Goal: Information Seeking & Learning: Learn about a topic

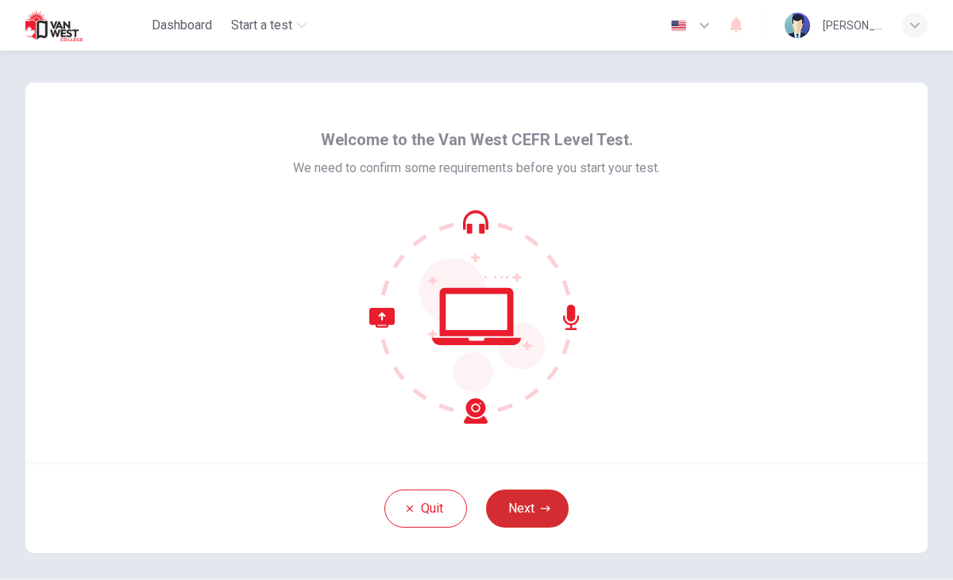
click at [522, 508] on button "Next" at bounding box center [527, 509] width 83 height 38
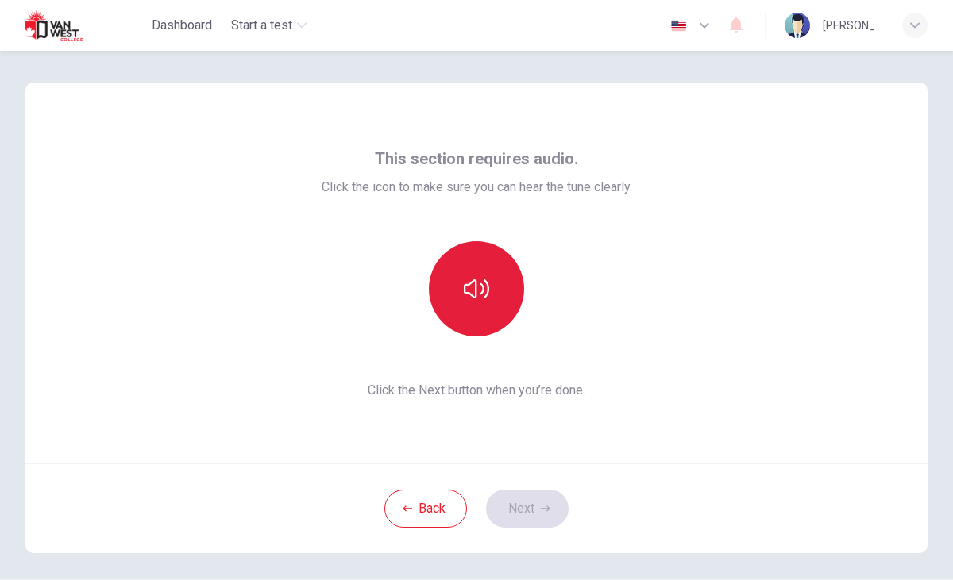
click at [488, 299] on icon "button" at bounding box center [476, 288] width 25 height 25
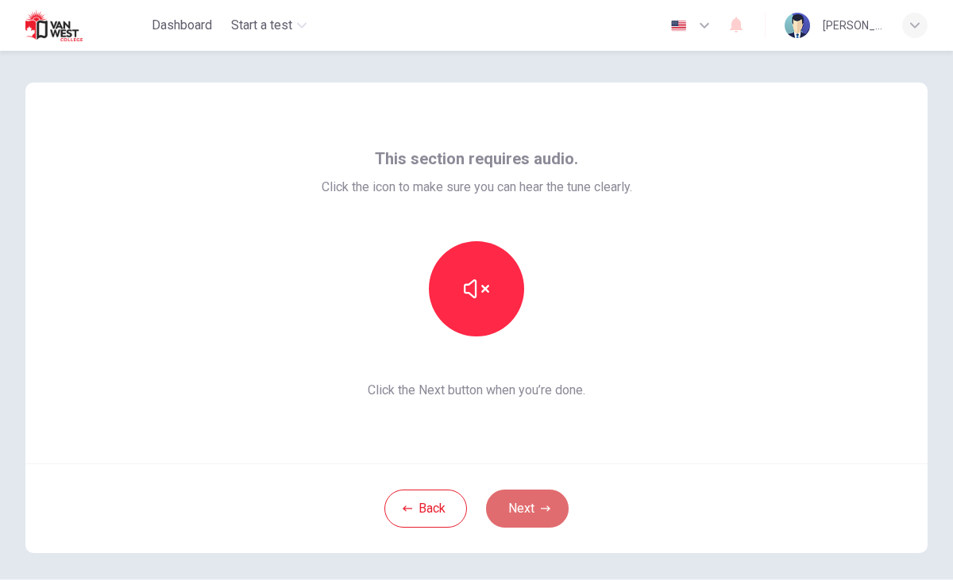
click at [530, 507] on button "Next" at bounding box center [527, 509] width 83 height 38
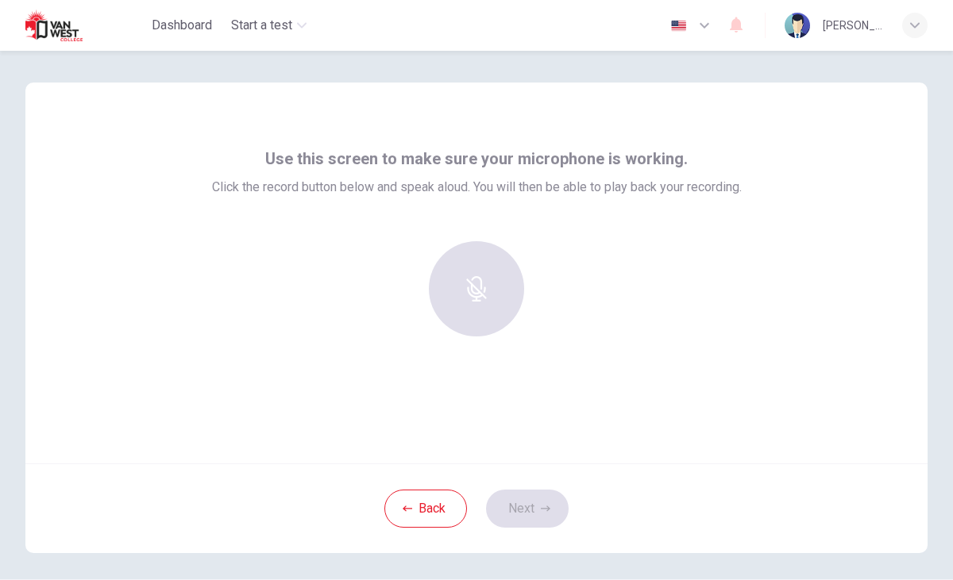
click at [483, 310] on div at bounding box center [476, 288] width 171 height 95
click at [479, 296] on div at bounding box center [476, 288] width 171 height 95
click at [508, 252] on div at bounding box center [476, 288] width 171 height 95
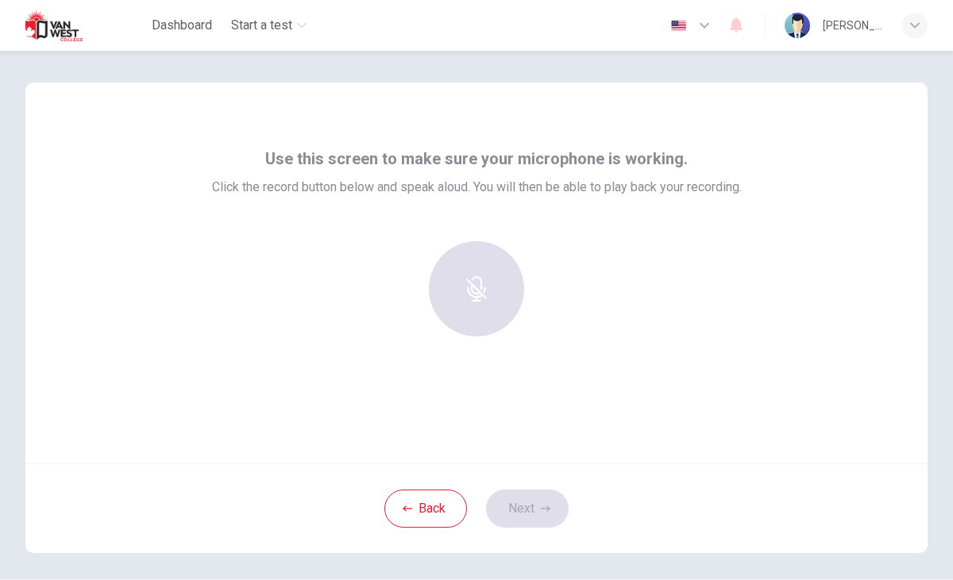
click at [508, 252] on div at bounding box center [476, 288] width 171 height 95
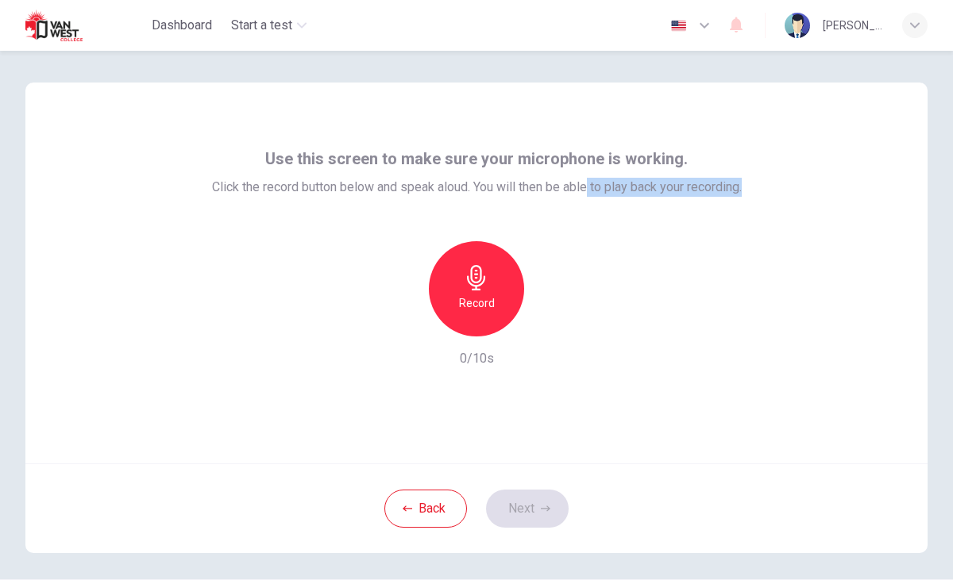
drag, startPoint x: 585, startPoint y: 186, endPoint x: 745, endPoint y: 183, distance: 160.4
click at [742, 183] on span "Click the record button below and speak aloud. You will then be able to play ba…" at bounding box center [477, 187] width 530 height 19
click at [455, 291] on div "Record" at bounding box center [476, 288] width 95 height 95
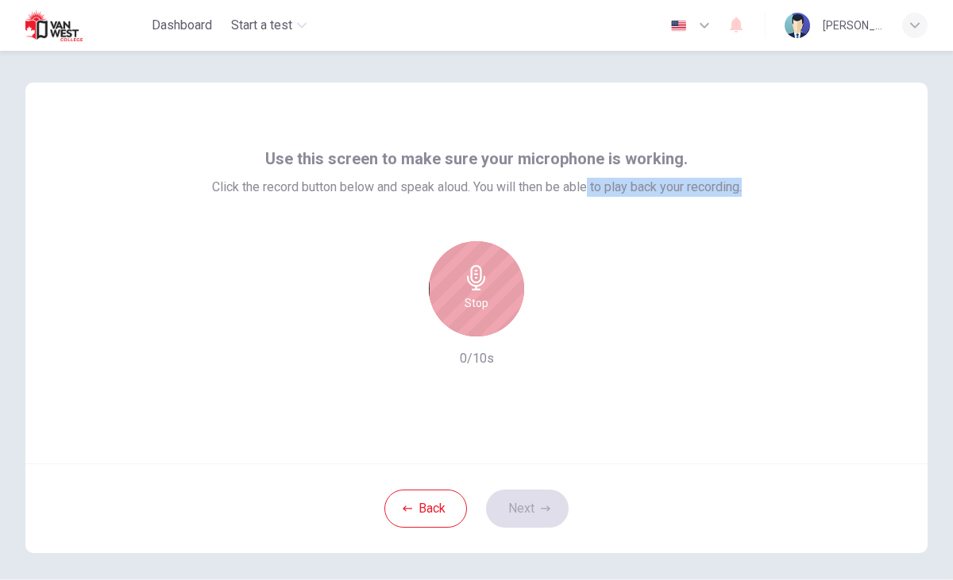
click at [487, 292] on div "Stop" at bounding box center [476, 288] width 95 height 95
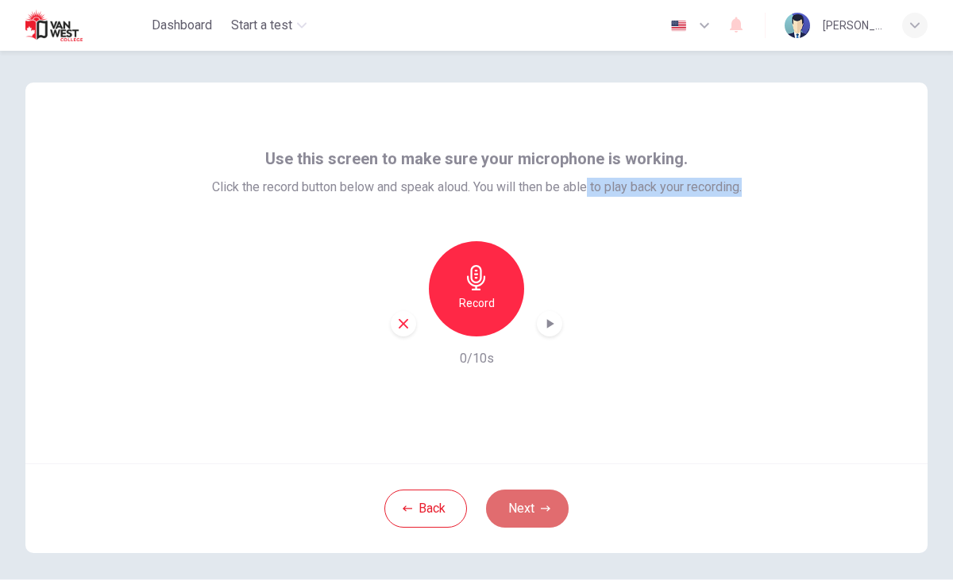
click at [549, 510] on icon "button" at bounding box center [546, 509] width 10 height 10
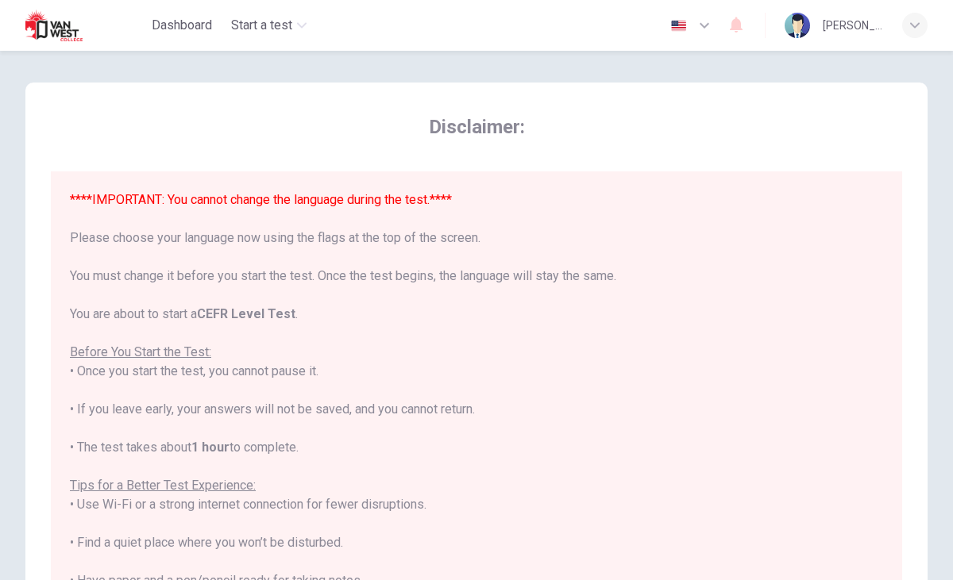
click at [712, 33] on icon "button" at bounding box center [704, 25] width 19 height 19
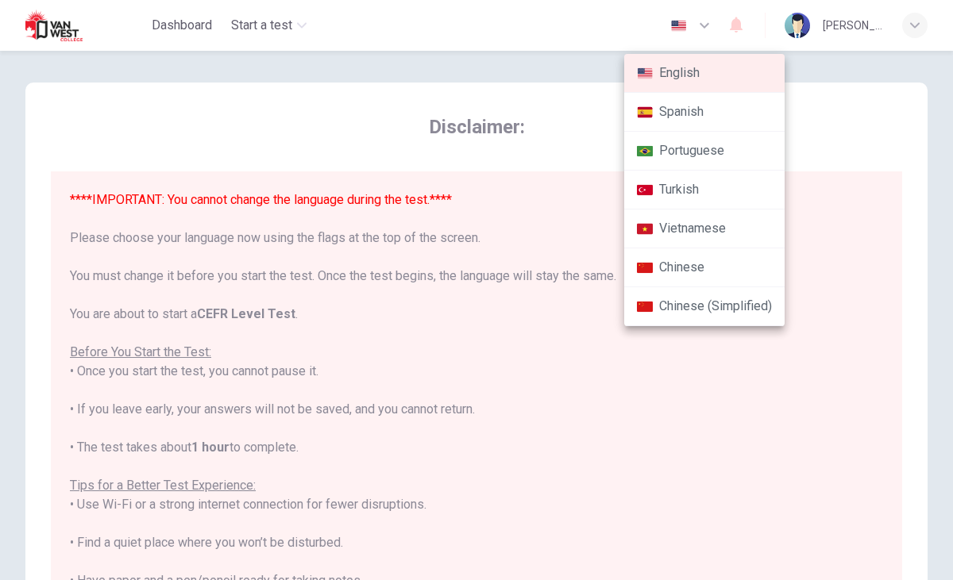
click at [721, 310] on li "Chinese (Simplified)" at bounding box center [704, 306] width 160 height 39
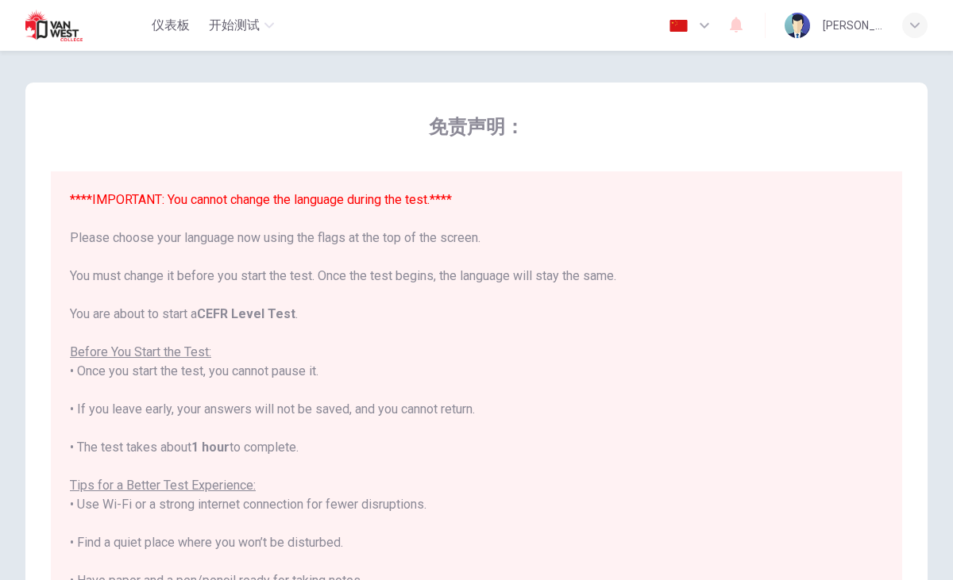
click at [714, 33] on icon "button" at bounding box center [704, 25] width 19 height 19
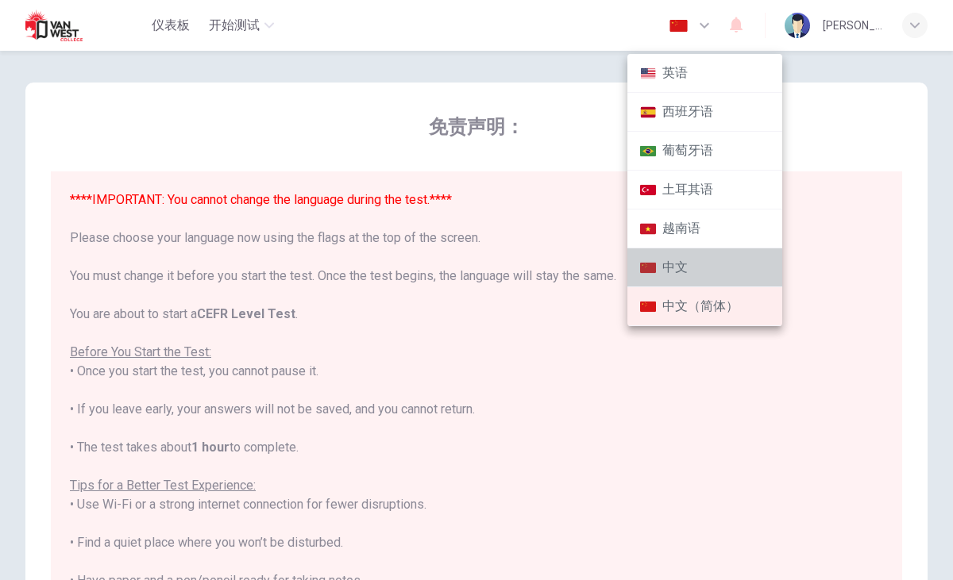
click at [707, 276] on li "中文" at bounding box center [704, 267] width 155 height 39
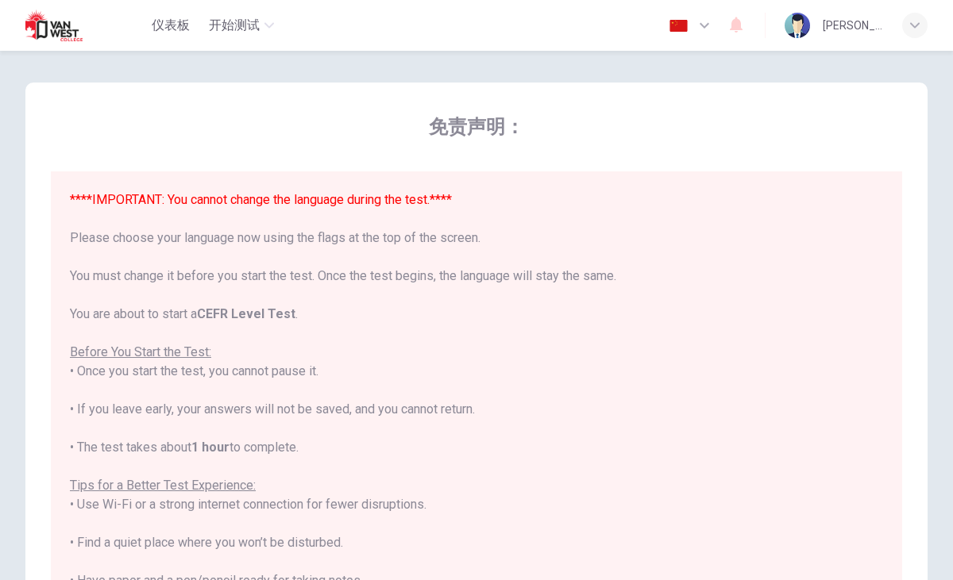
type input "zh"
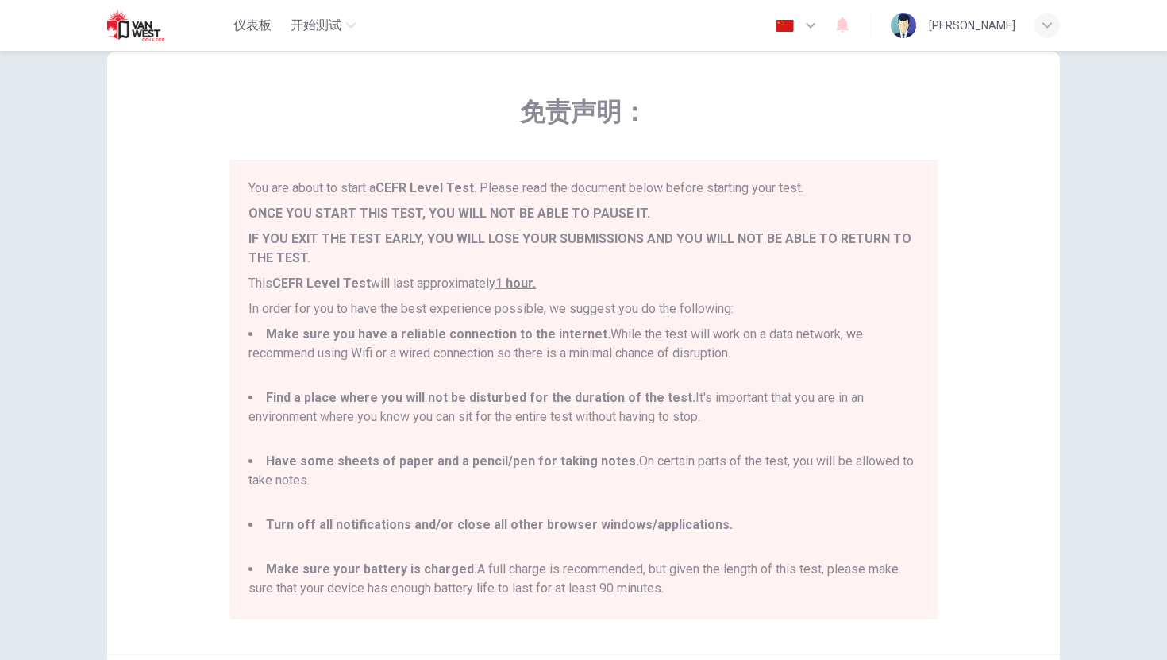
scroll to position [23, 0]
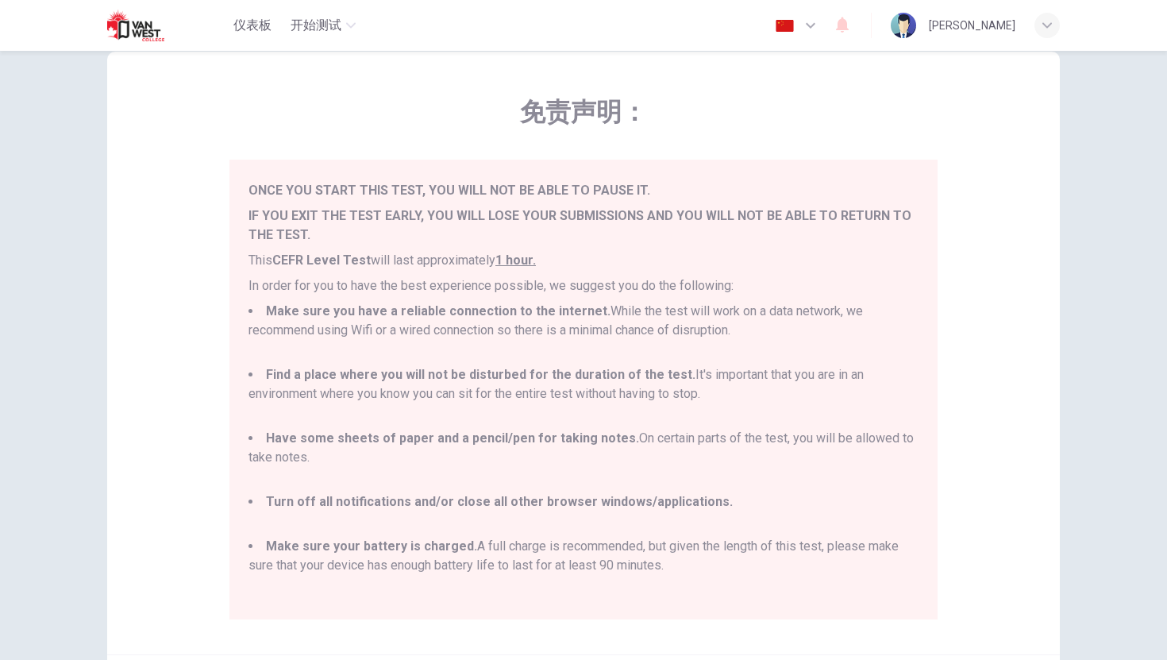
click at [952, 445] on div "免责声明： You are about to start a CEFR Level Test . Please read the document below…" at bounding box center [584, 397] width 1004 height 781
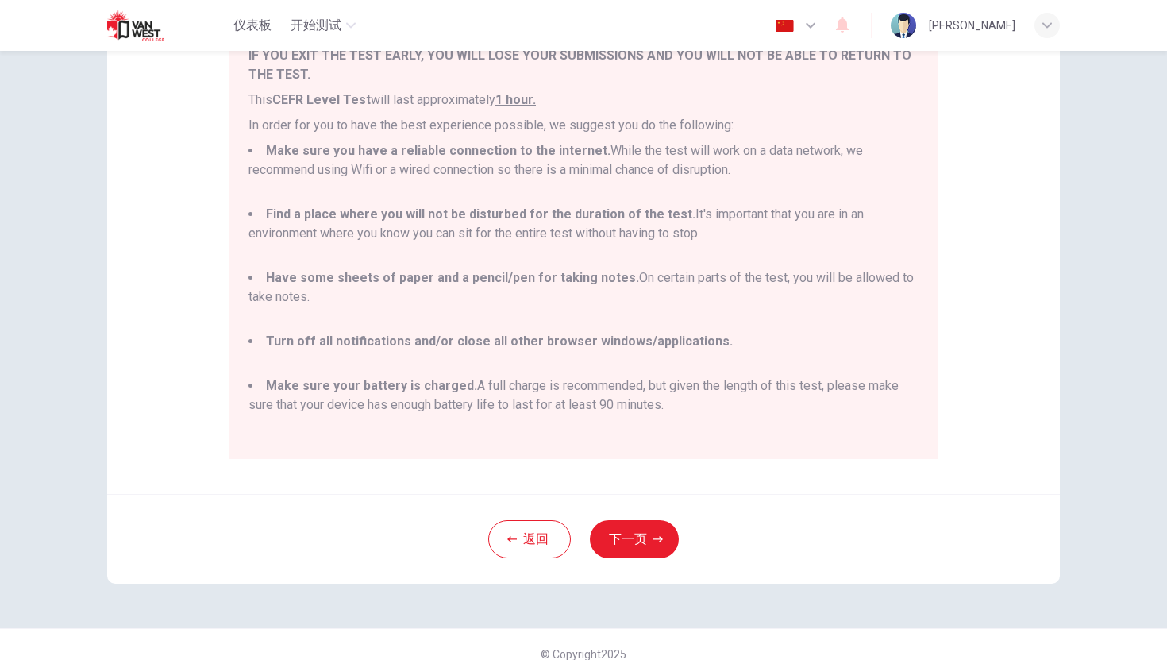
scroll to position [223, 0]
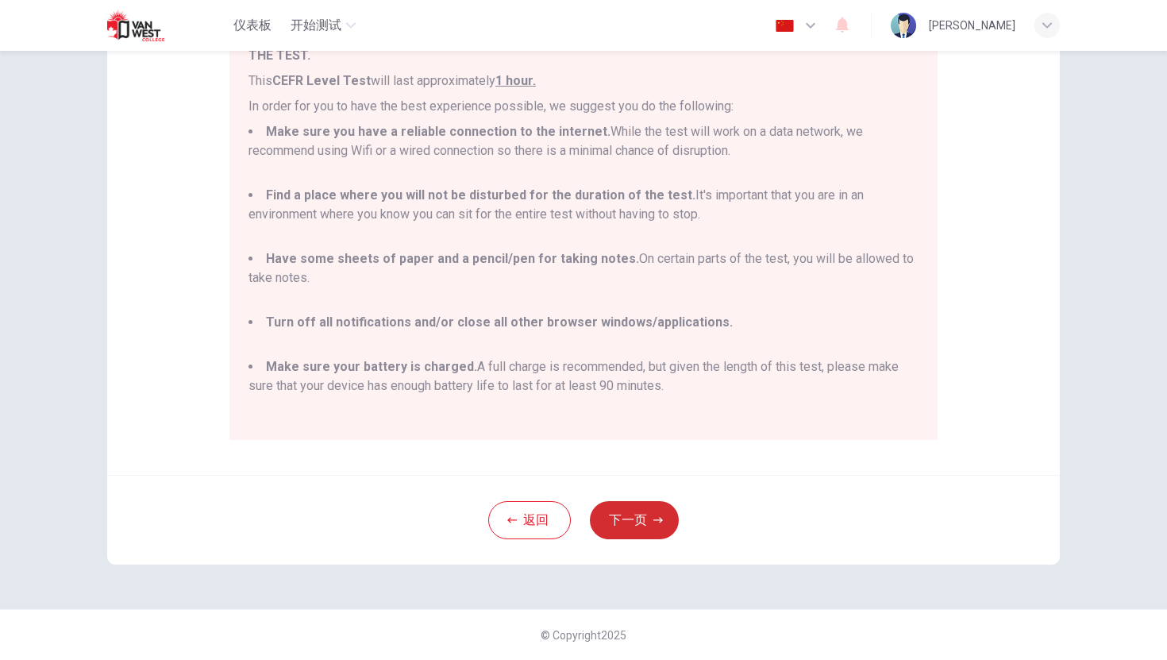
click at [638, 530] on button "下一页" at bounding box center [634, 520] width 89 height 38
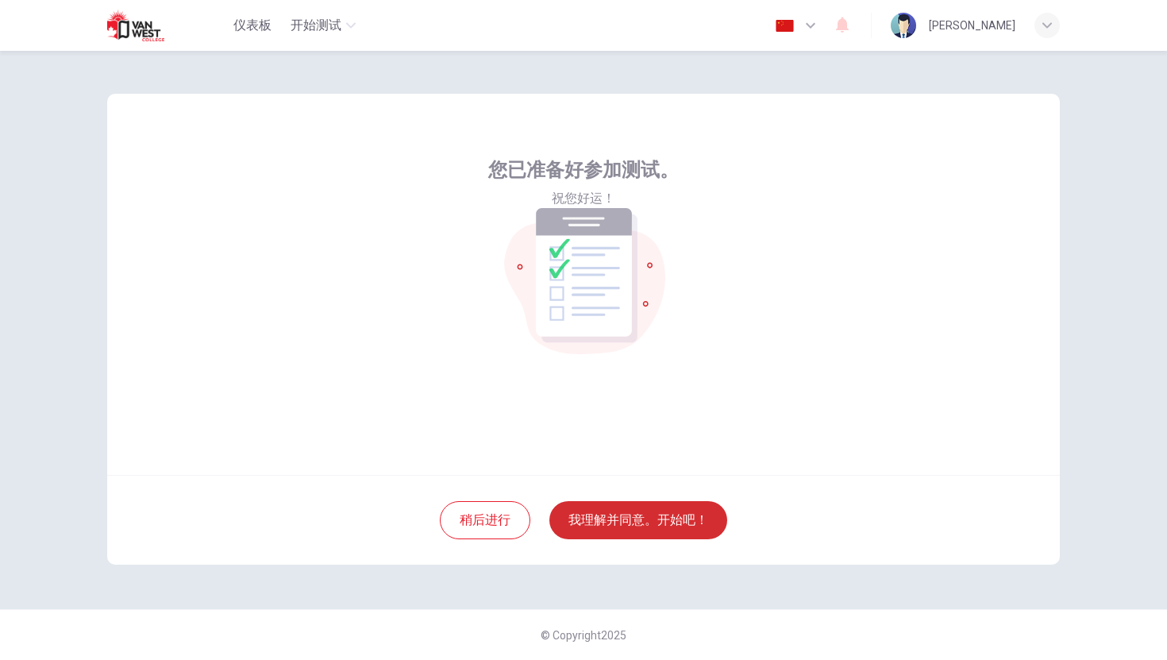
scroll to position [2, 0]
click at [638, 530] on button "我理解并同意。开始吧！" at bounding box center [638, 520] width 178 height 38
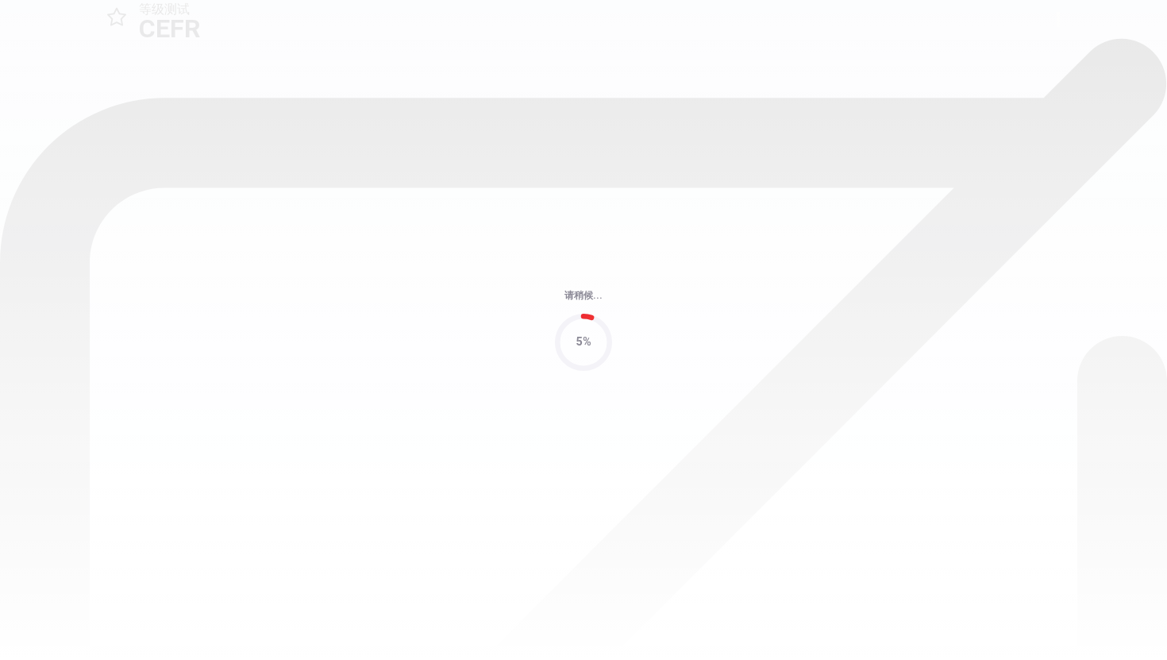
click at [584, 336] on div "5%" at bounding box center [583, 342] width 15 height 18
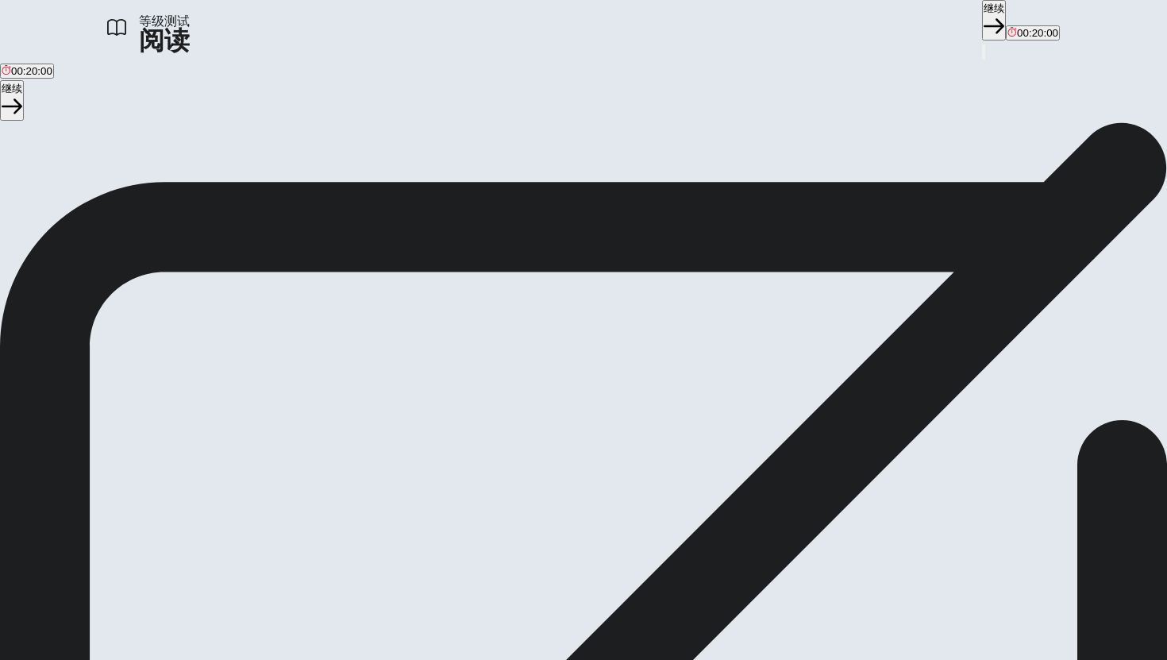
click at [952, 17] on button "继续" at bounding box center [994, 20] width 24 height 40
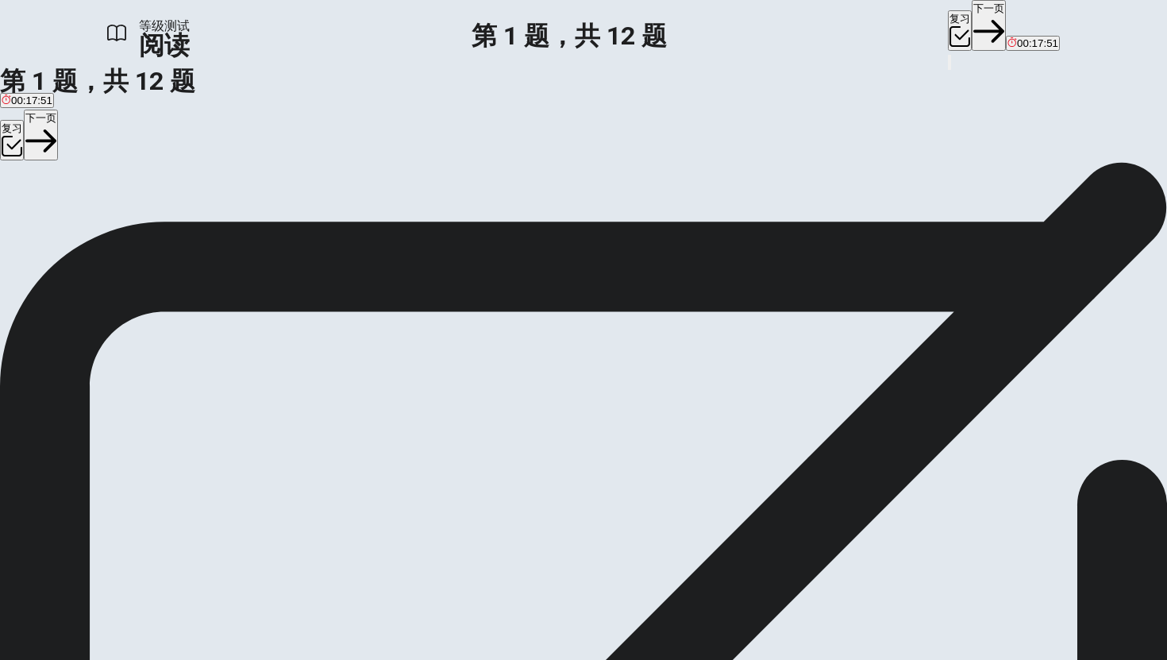
click at [58, 214] on div "A" at bounding box center [30, 208] width 56 height 12
click at [60, 208] on button "A To lay eggs." at bounding box center [30, 213] width 60 height 27
click at [952, 22] on button "下一页" at bounding box center [989, 25] width 34 height 51
click at [205, 225] on span "Strawberries and almonds." at bounding box center [142, 220] width 126 height 12
click at [952, 25] on button "下一页" at bounding box center [989, 25] width 34 height 51
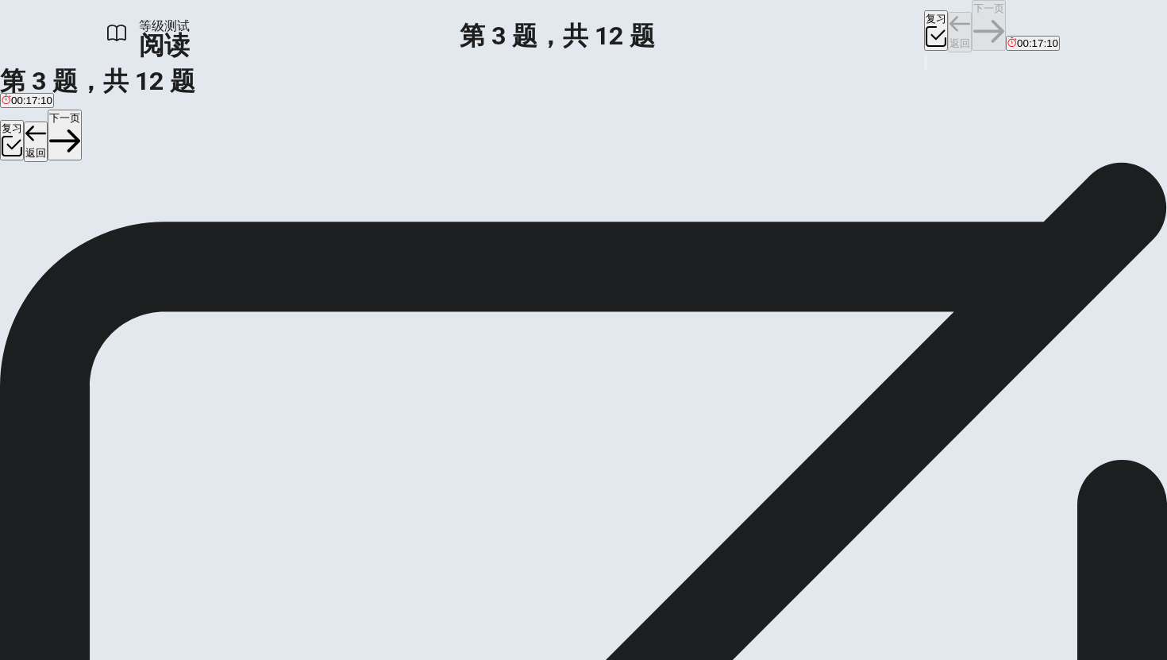
scroll to position [98, 0]
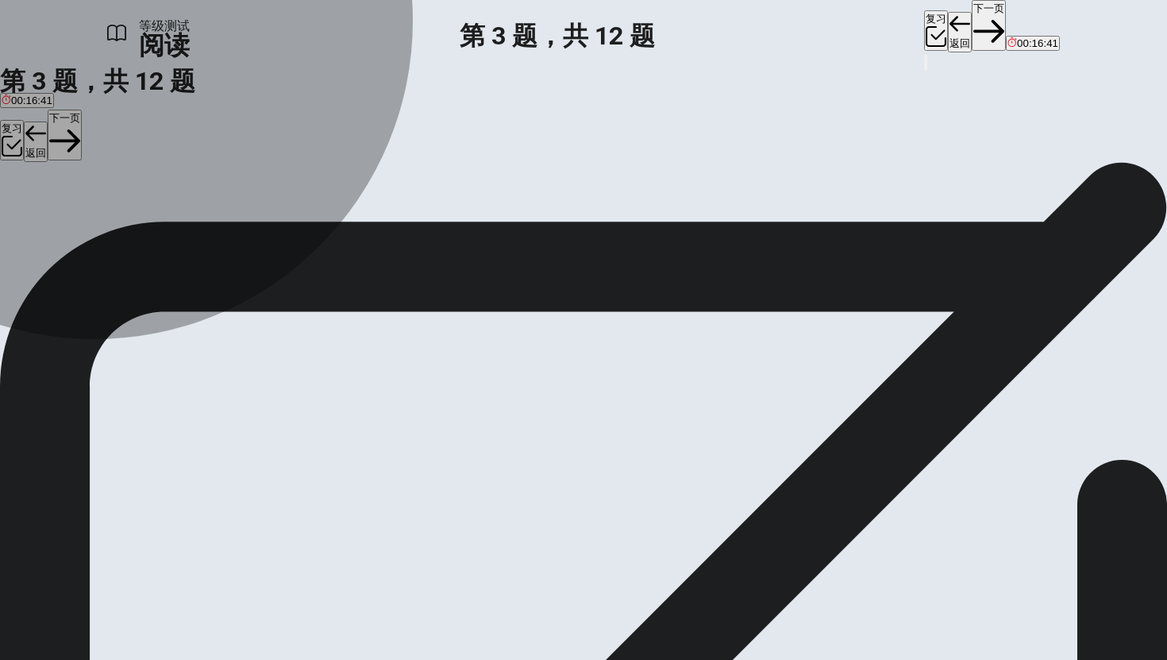
click at [141, 225] on span "C) multiply" at bounding box center [116, 220] width 50 height 12
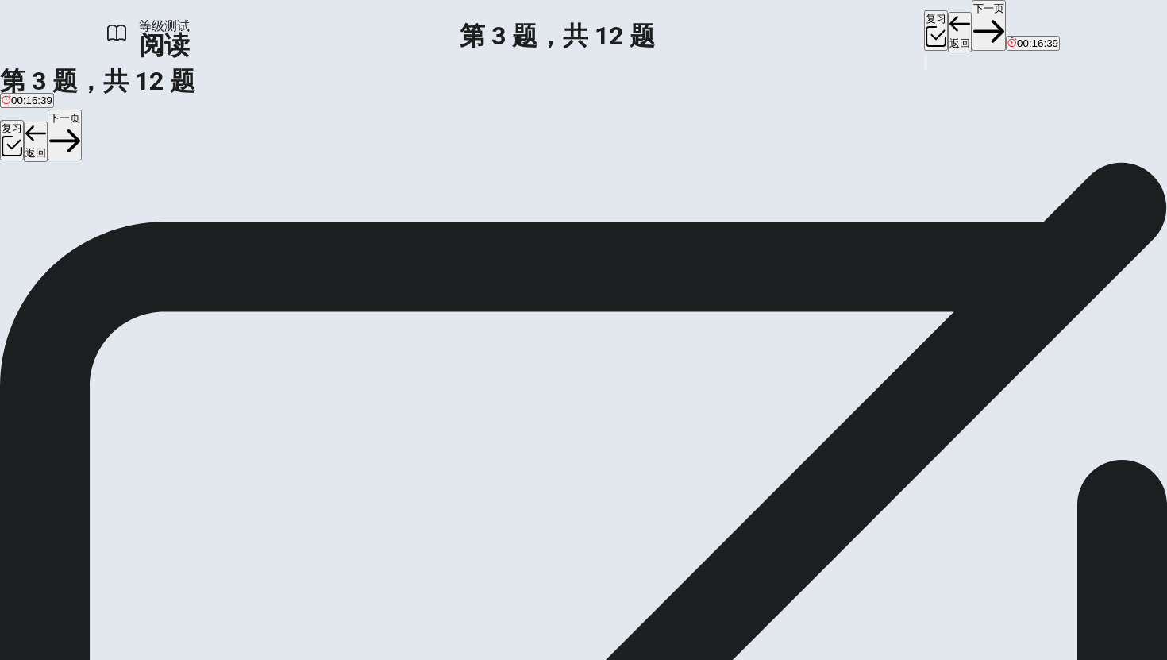
click at [952, 28] on button "下一页" at bounding box center [989, 25] width 34 height 51
click at [606, 225] on span "Due to changes in climate." at bounding box center [668, 220] width 125 height 12
click at [952, 16] on button "下一页" at bounding box center [989, 25] width 34 height 51
click at [234, 225] on span "[MEDICAL_DATA]." at bounding box center [243, 220] width 88 height 12
click at [952, 23] on button "下一页" at bounding box center [989, 25] width 34 height 51
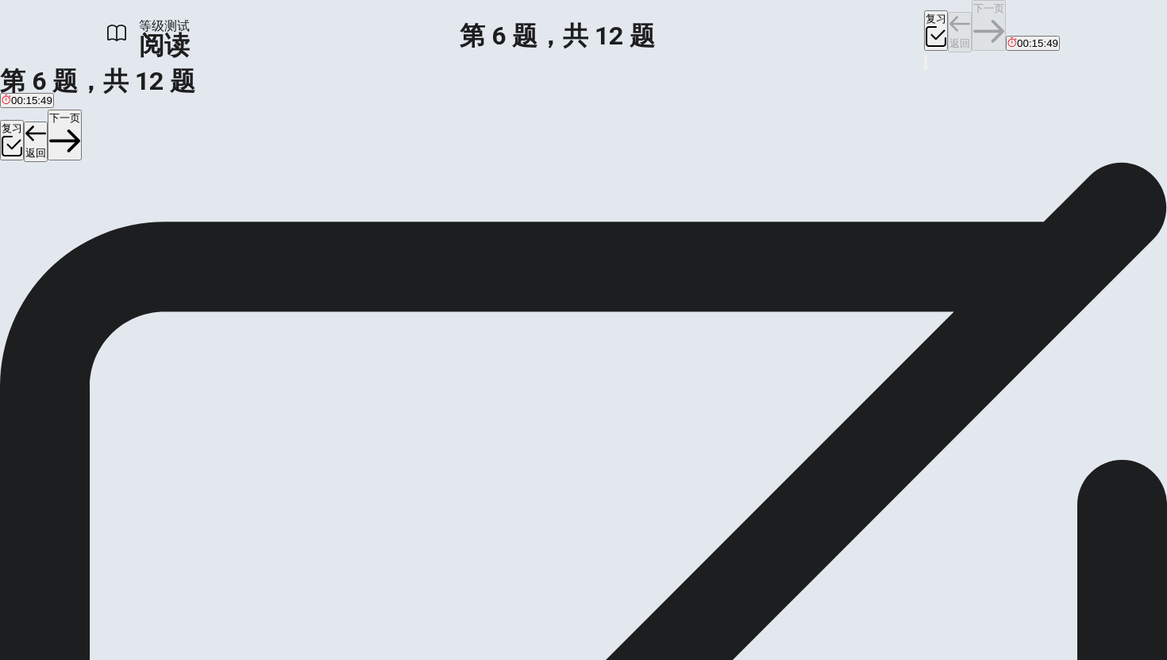
scroll to position [412, 0]
click at [77, 225] on span "protect" at bounding box center [60, 220] width 33 height 12
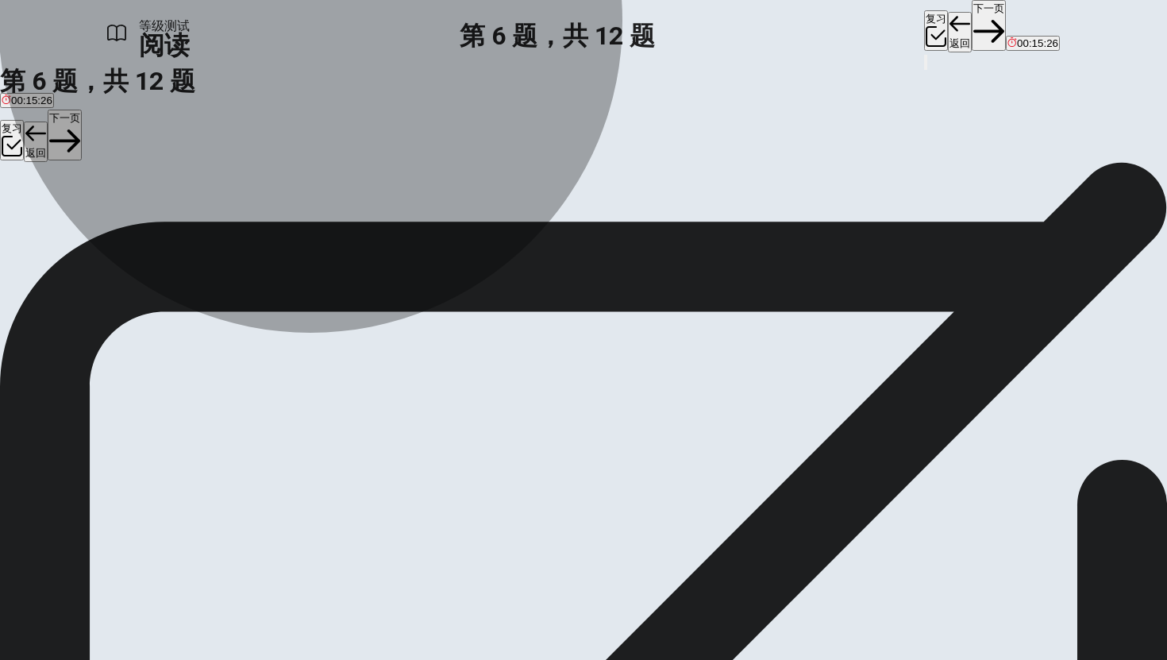
click at [142, 227] on button "C make certain" at bounding box center [111, 213] width 64 height 27
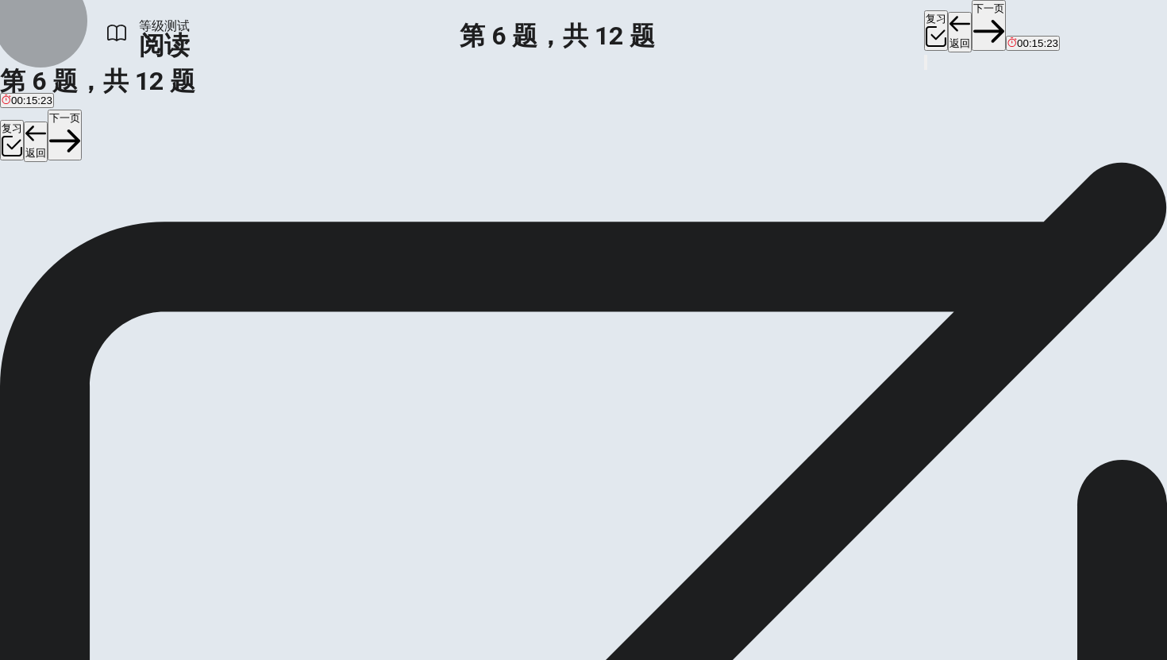
click at [952, 32] on button "下一页" at bounding box center [989, 25] width 34 height 51
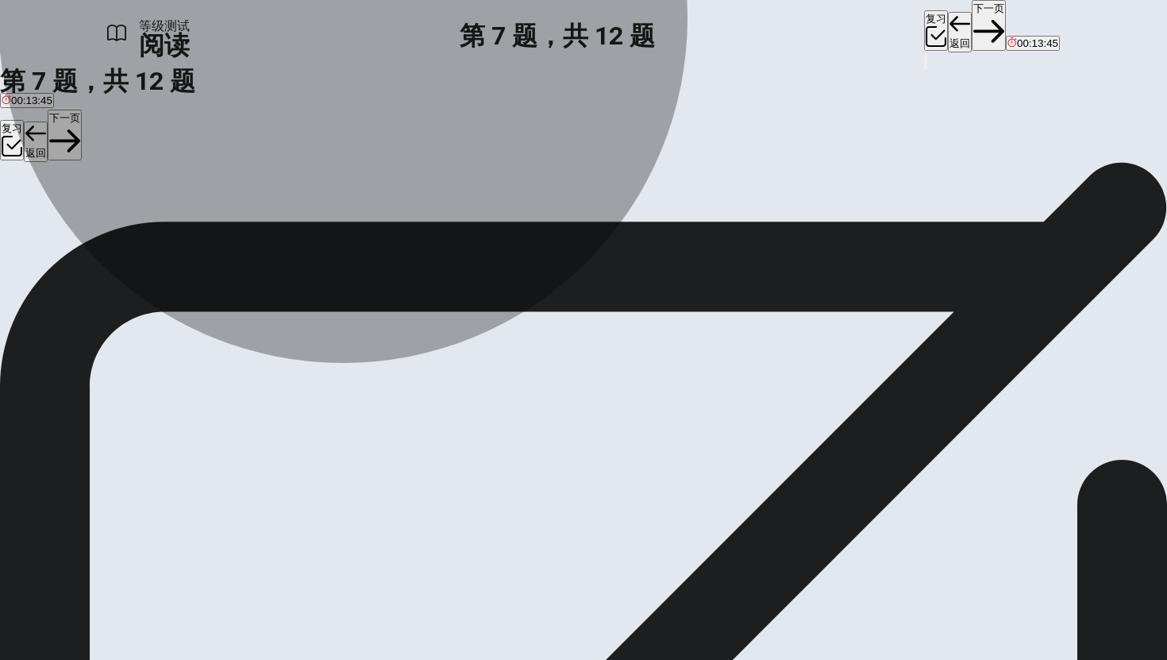
click at [267, 225] on span "Bees will continue to decline without human intervention." at bounding box center [134, 220] width 265 height 12
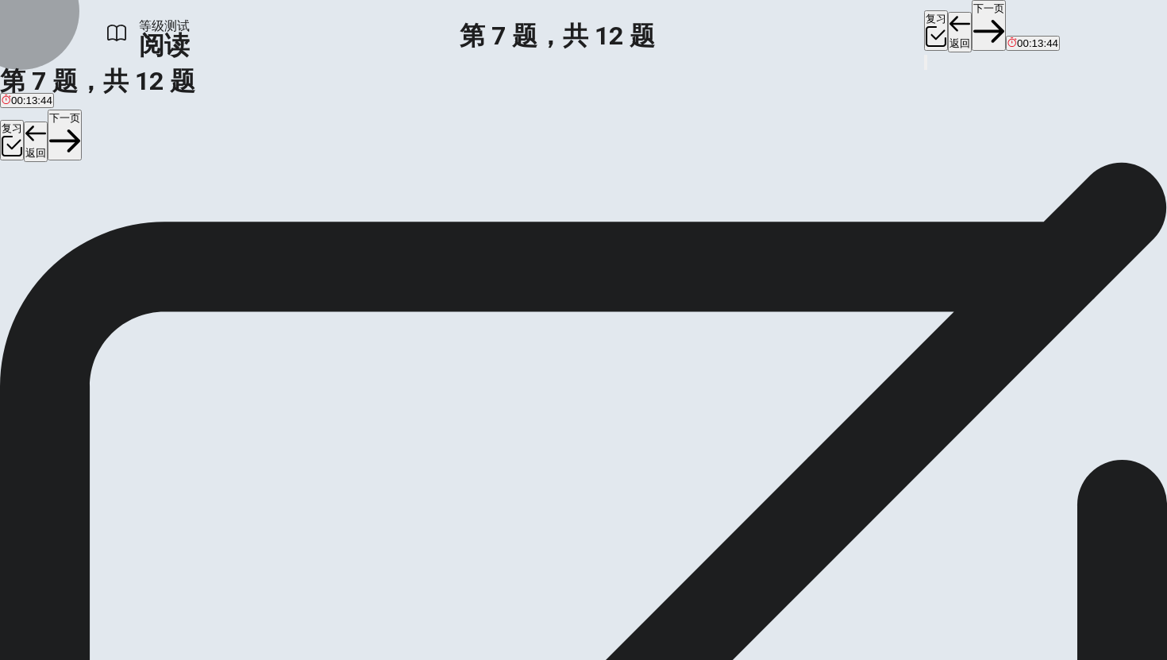
click at [952, 22] on button "下一页" at bounding box center [989, 25] width 34 height 51
click at [924, 336] on input at bounding box center [992, 343] width 137 height 15
click at [137, 336] on input at bounding box center [68, 343] width 137 height 15
click at [952, 40] on button "下一页" at bounding box center [989, 25] width 34 height 51
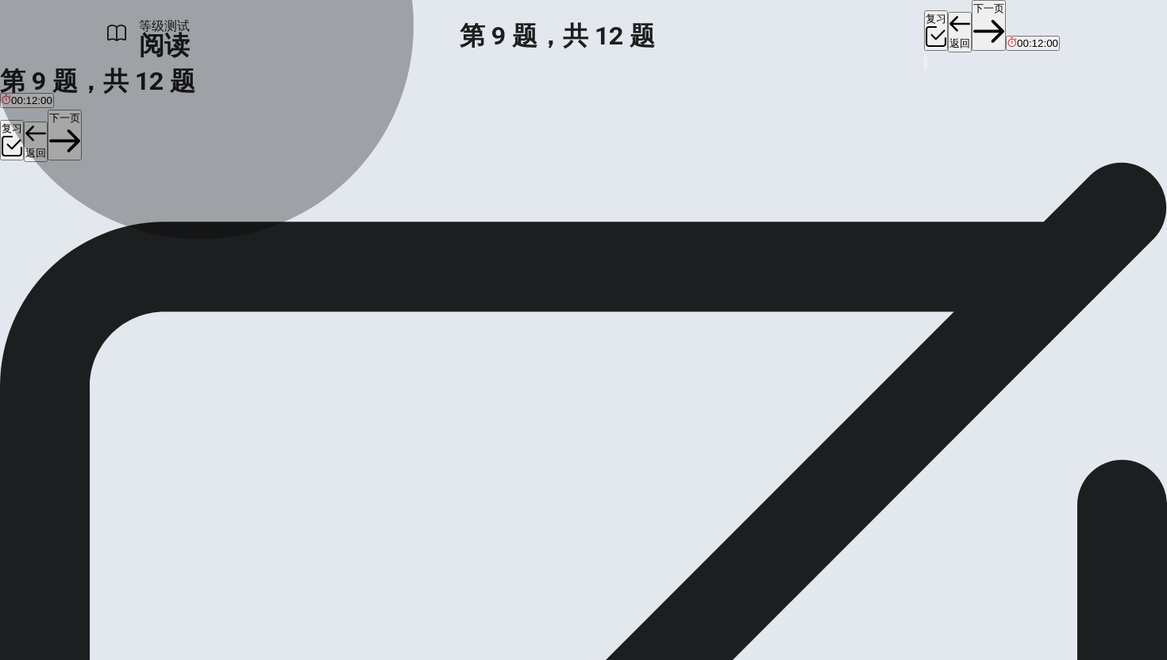
click at [175, 223] on span "A disease that affects the queen bee." at bounding box center [89, 220] width 174 height 12
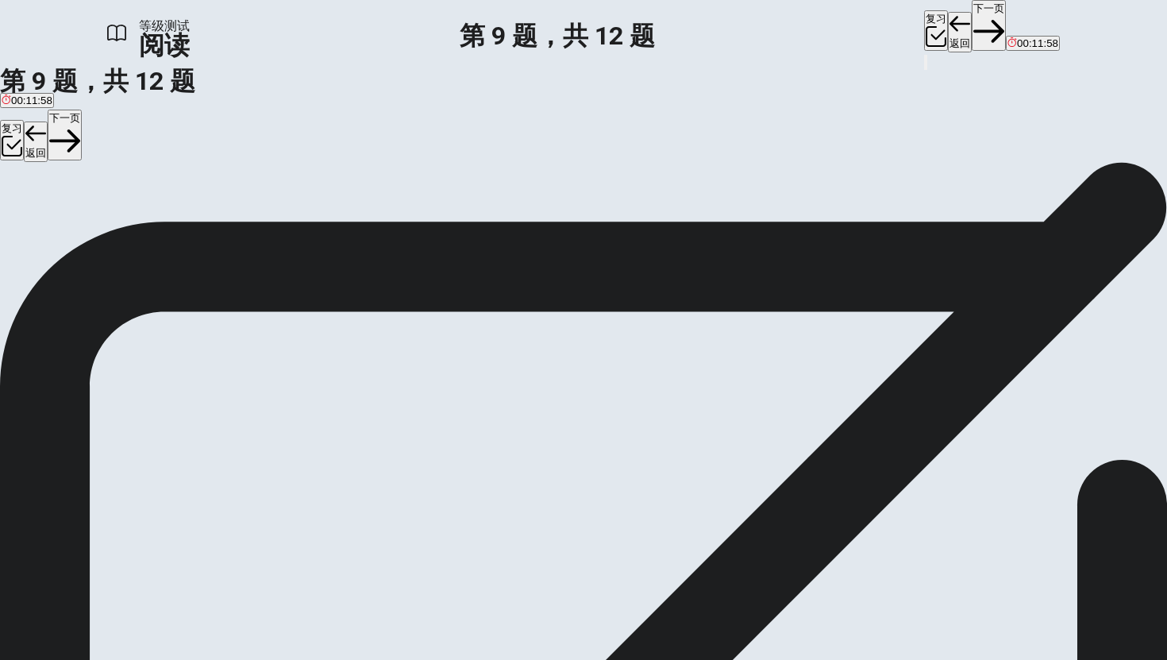
click at [356, 225] on span "A phenomenon where worker bees disappear from the hive." at bounding box center [319, 220] width 280 height 12
click at [952, 35] on button "下一页" at bounding box center [989, 25] width 34 height 51
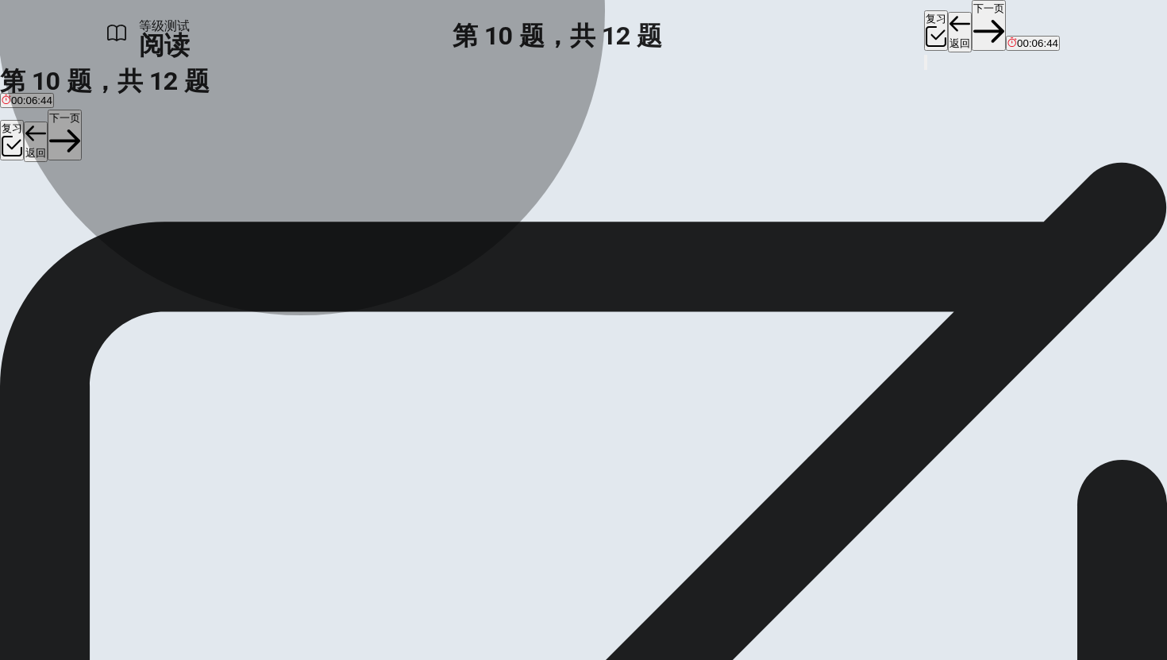
click at [441, 225] on span "Wild bees can help with pollination even though they live outside hives." at bounding box center [388, 220] width 333 height 12
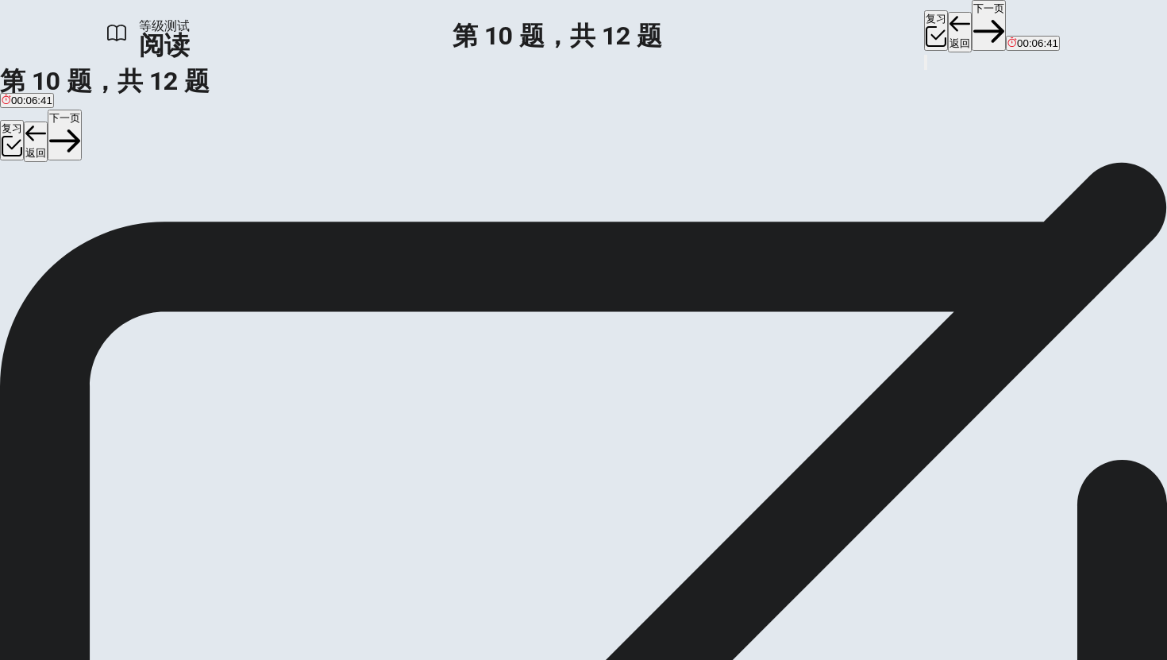
click at [952, 21] on button "下一页" at bounding box center [989, 25] width 34 height 51
drag, startPoint x: 281, startPoint y: 374, endPoint x: 518, endPoint y: 408, distance: 239.0
drag, startPoint x: 291, startPoint y: 472, endPoint x: 599, endPoint y: 433, distance: 309.6
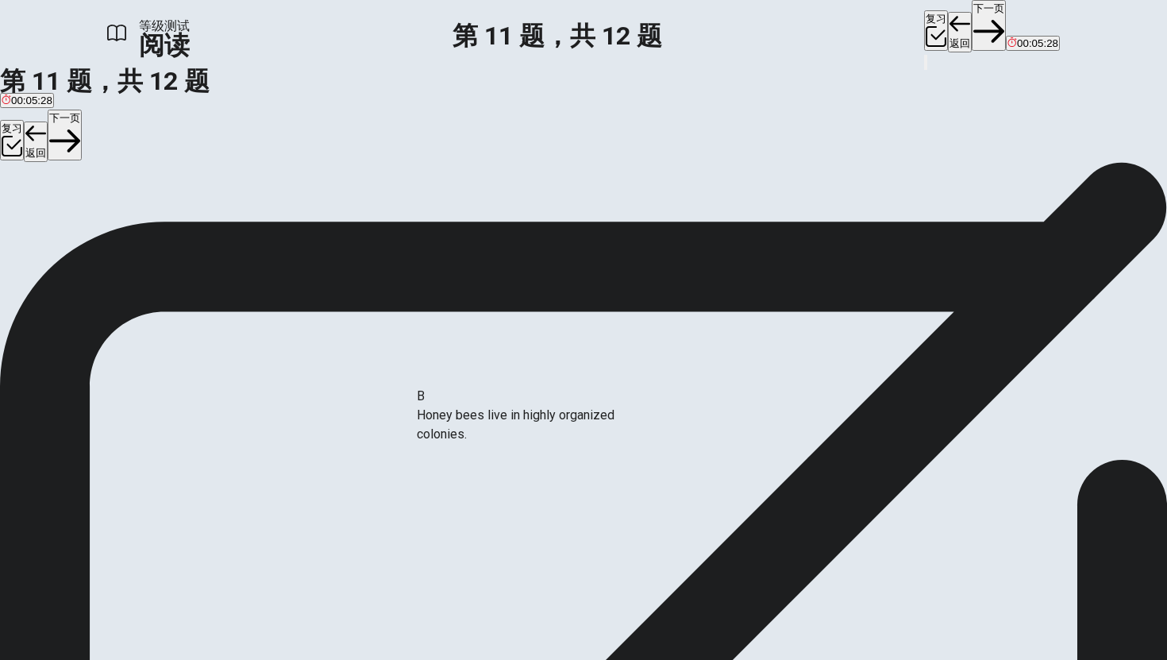
drag, startPoint x: 268, startPoint y: 336, endPoint x: 567, endPoint y: 436, distance: 315.6
click at [952, 20] on button "下一页" at bounding box center [989, 25] width 34 height 51
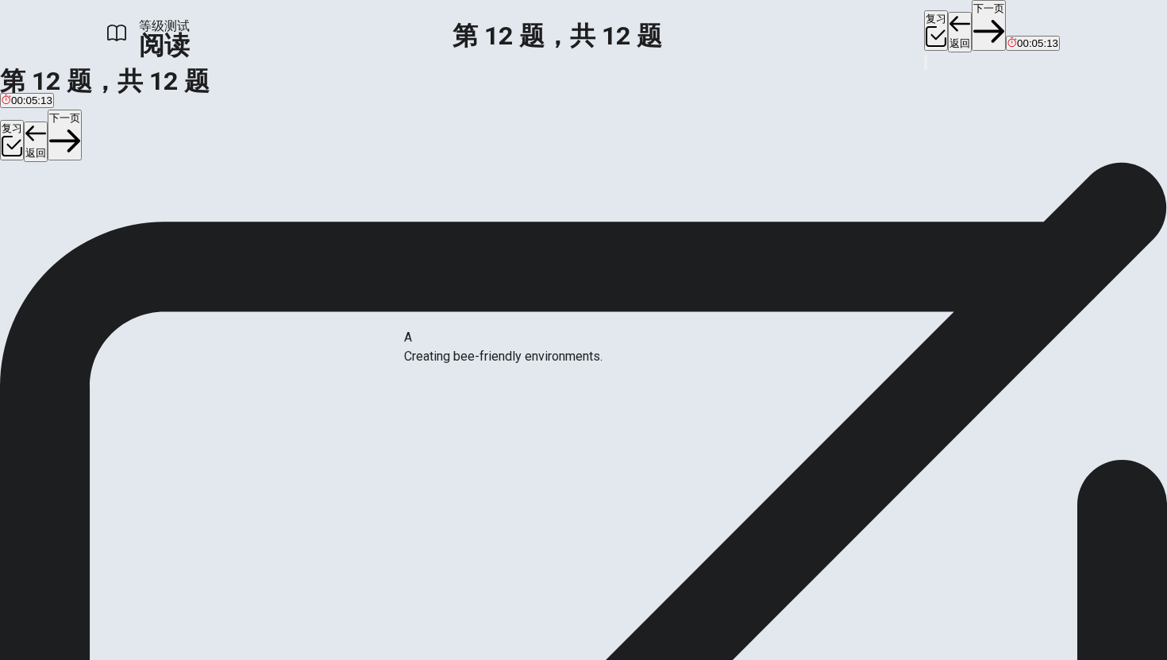
drag, startPoint x: 233, startPoint y: 326, endPoint x: 511, endPoint y: 367, distance: 281.6
drag, startPoint x: 304, startPoint y: 414, endPoint x: 911, endPoint y: 482, distance: 610.4
drag, startPoint x: 263, startPoint y: 511, endPoint x: 670, endPoint y: 376, distance: 429.1
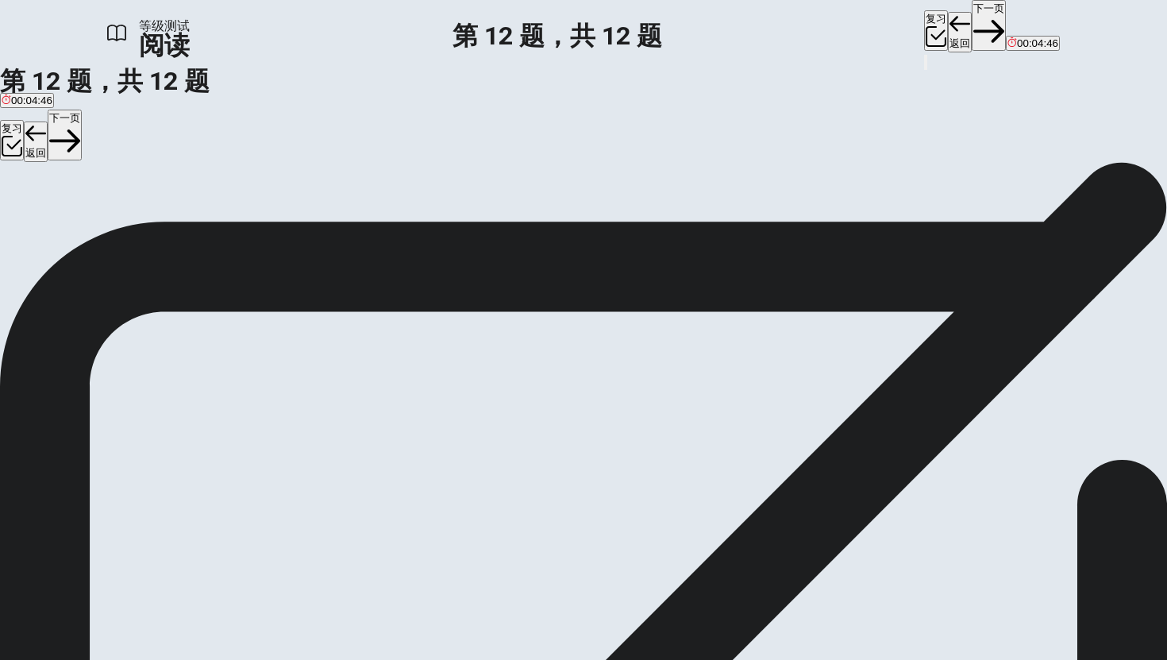
scroll to position [0, 0]
drag, startPoint x: 273, startPoint y: 394, endPoint x: 368, endPoint y: 399, distance: 94.6
drag, startPoint x: 297, startPoint y: 392, endPoint x: 506, endPoint y: 510, distance: 239.6
drag, startPoint x: 275, startPoint y: 424, endPoint x: 900, endPoint y: 449, distance: 625.3
drag, startPoint x: 253, startPoint y: 438, endPoint x: 838, endPoint y: 501, distance: 587.7
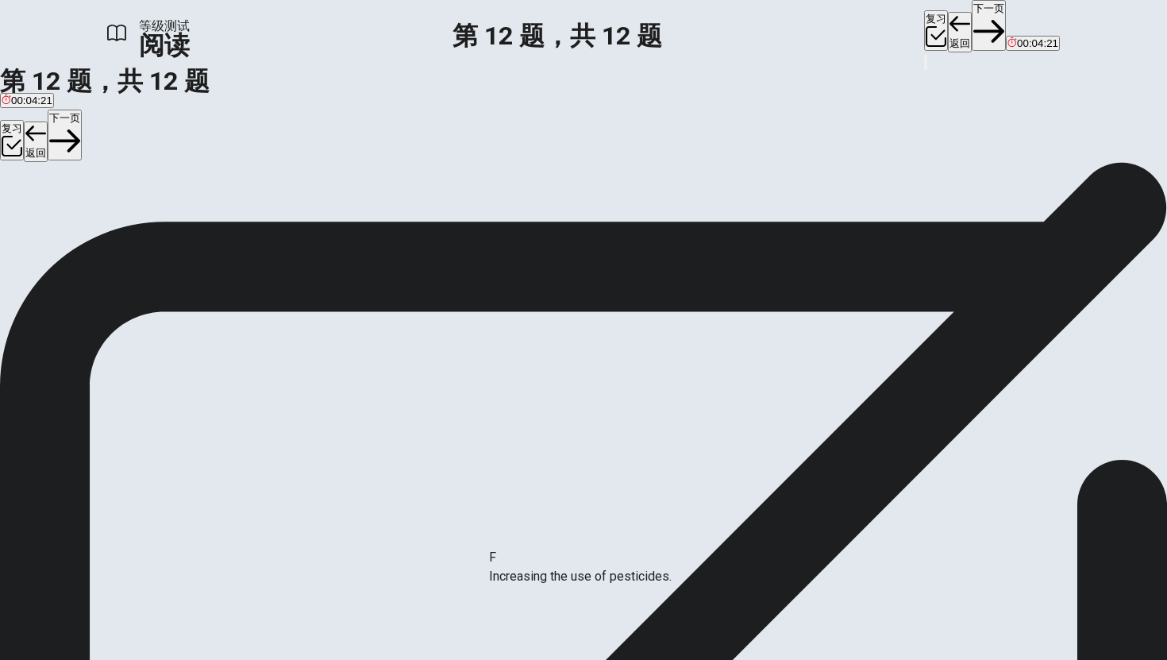
drag, startPoint x: 280, startPoint y: 431, endPoint x: 642, endPoint y: 585, distance: 393.4
drag, startPoint x: 243, startPoint y: 367, endPoint x: 216, endPoint y: 371, distance: 27.3
click at [559, 252] on strong "查看文本" at bounding box center [533, 247] width 51 height 15
click at [56, 204] on span "查看文本" at bounding box center [34, 210] width 41 height 12
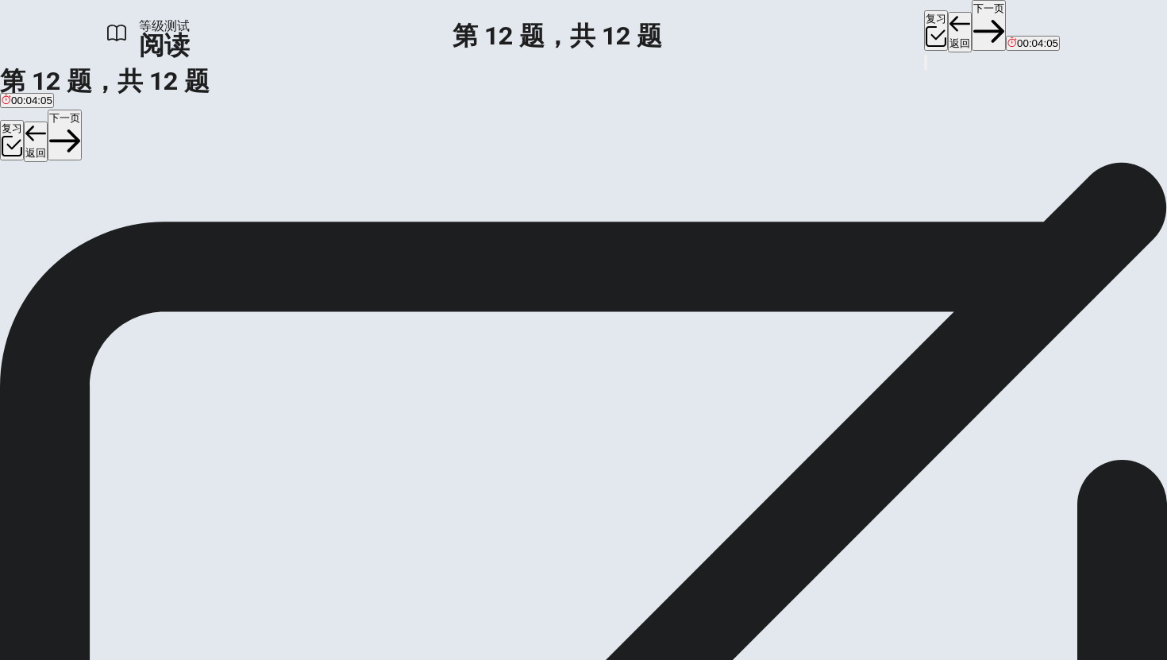
click at [57, 202] on button "查看问题" at bounding box center [28, 210] width 57 height 17
drag, startPoint x: 256, startPoint y: 372, endPoint x: 796, endPoint y: 499, distance: 555.6
drag, startPoint x: 175, startPoint y: 373, endPoint x: 819, endPoint y: 515, distance: 658.6
click at [952, 25] on button "下一页" at bounding box center [989, 25] width 34 height 51
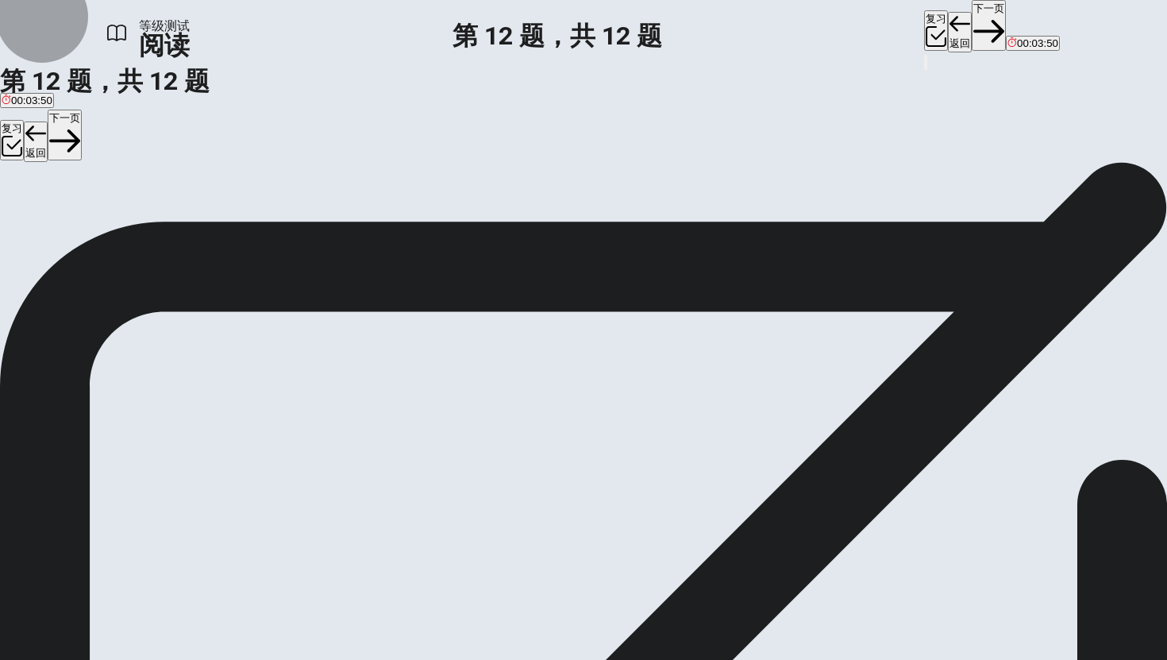
click at [948, 28] on button "返回" at bounding box center [960, 32] width 24 height 40
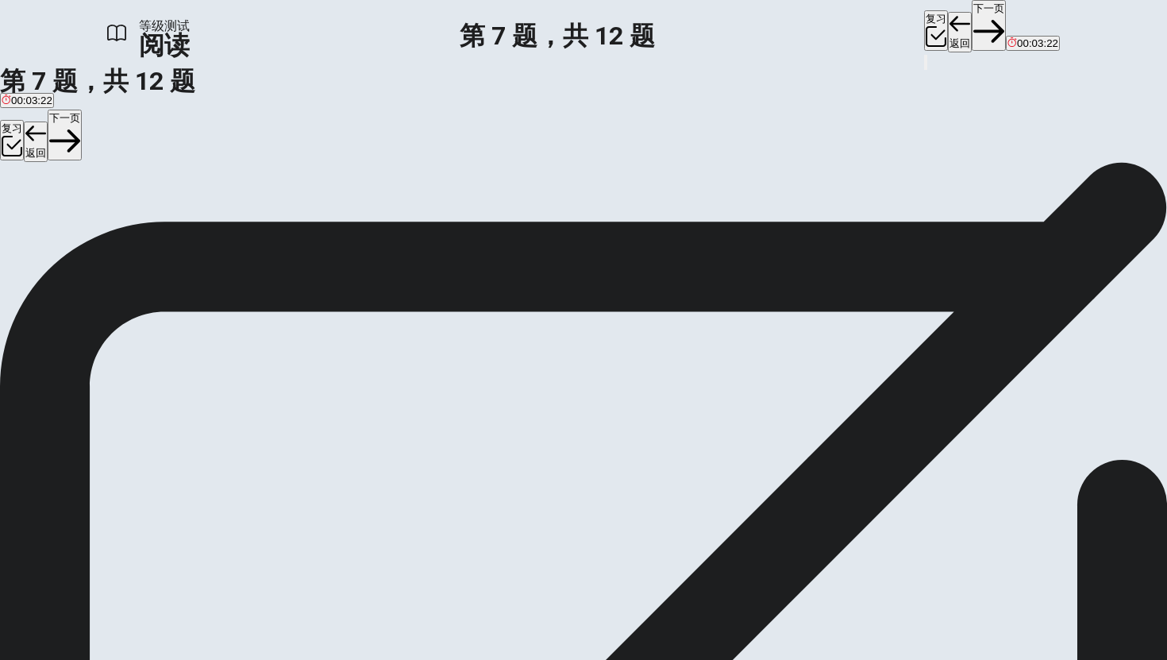
scroll to position [285, 0]
click at [952, 30] on icon "button" at bounding box center [988, 31] width 31 height 23
click at [924, 30] on div "复习 返回 下一页 00:03:11" at bounding box center [992, 26] width 136 height 52
click at [952, 29] on button "下一页" at bounding box center [989, 25] width 34 height 51
click at [924, 29] on div "复习 返回 下一页 00:03:08" at bounding box center [992, 26] width 136 height 52
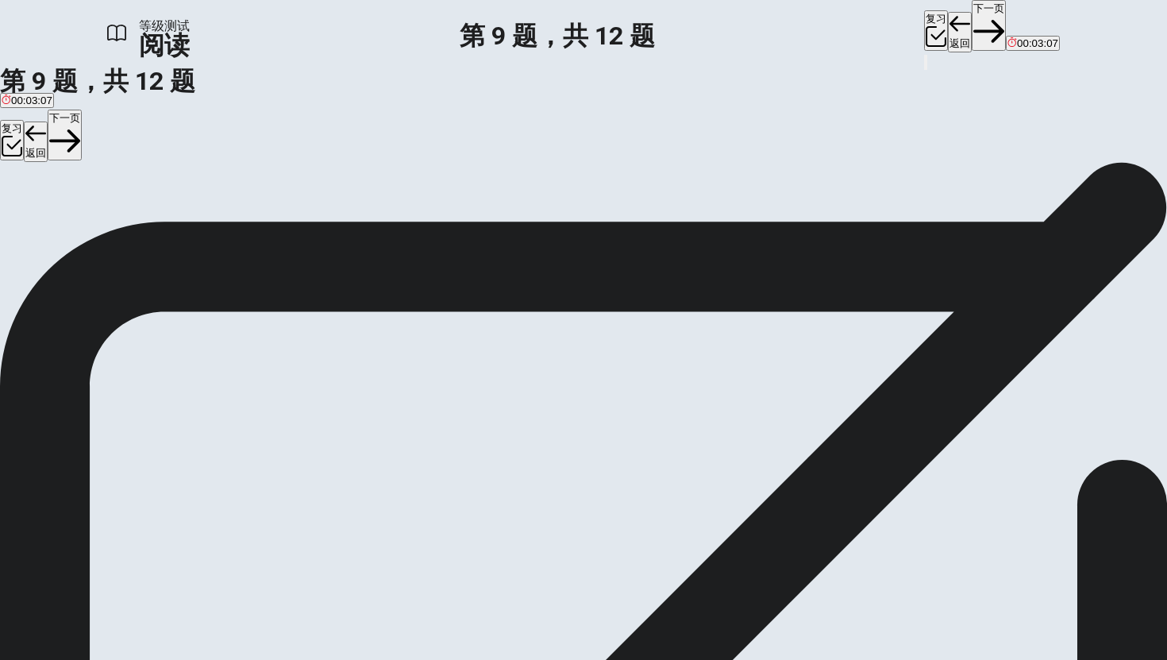
click at [952, 34] on button "下一页" at bounding box center [989, 25] width 34 height 51
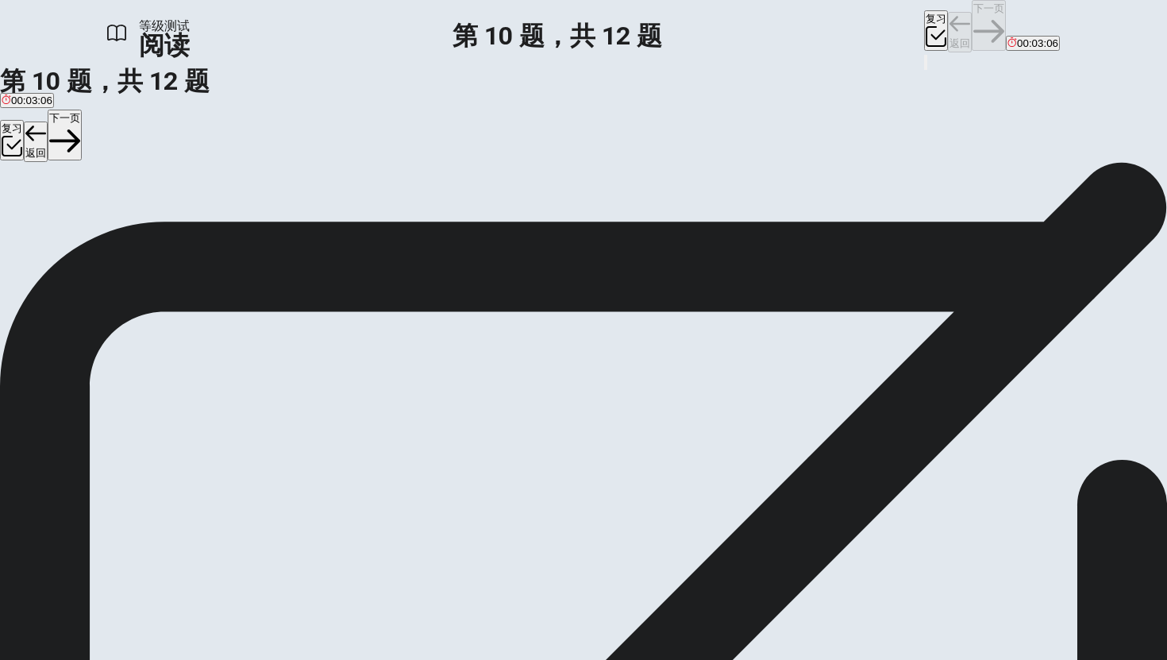
click at [924, 34] on div "复习 返回 下一页 00:03:06" at bounding box center [992, 26] width 136 height 52
click at [952, 31] on button "下一页" at bounding box center [989, 25] width 34 height 51
drag, startPoint x: 275, startPoint y: 428, endPoint x: 575, endPoint y: 557, distance: 326.1
drag, startPoint x: 541, startPoint y: 450, endPoint x: 270, endPoint y: 496, distance: 274.6
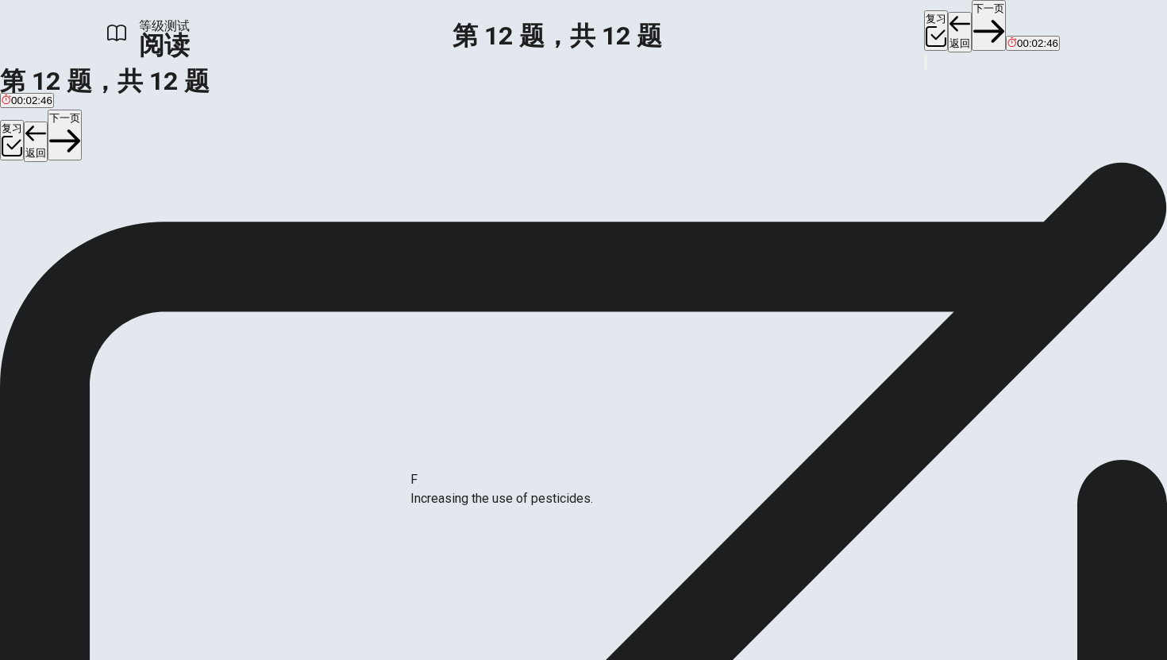
drag, startPoint x: 230, startPoint y: 507, endPoint x: 517, endPoint y: 507, distance: 286.6
click at [948, 21] on button "返回" at bounding box center [960, 32] width 24 height 40
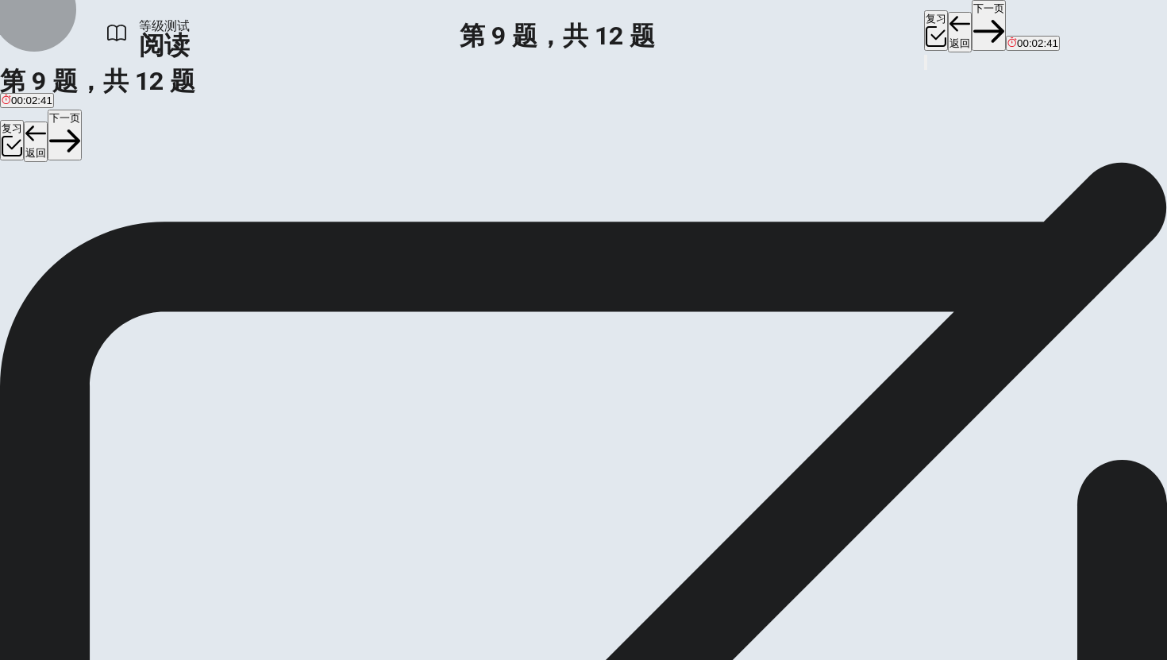
click at [948, 21] on button "返回" at bounding box center [960, 32] width 24 height 40
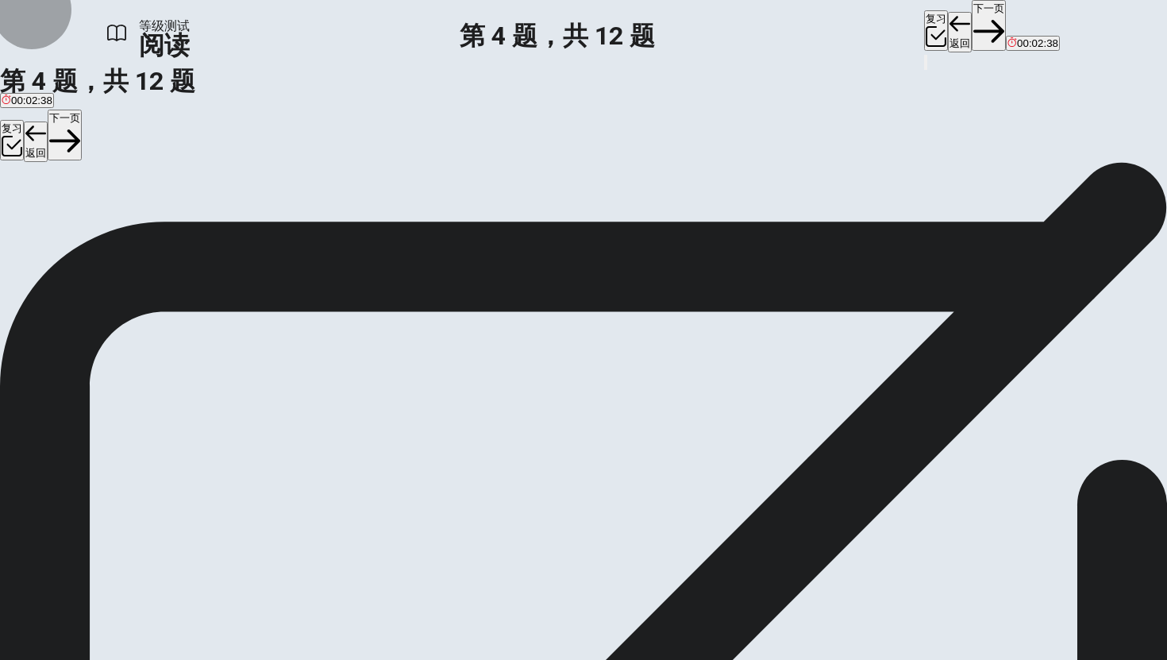
click at [948, 21] on button "返回" at bounding box center [960, 32] width 24 height 40
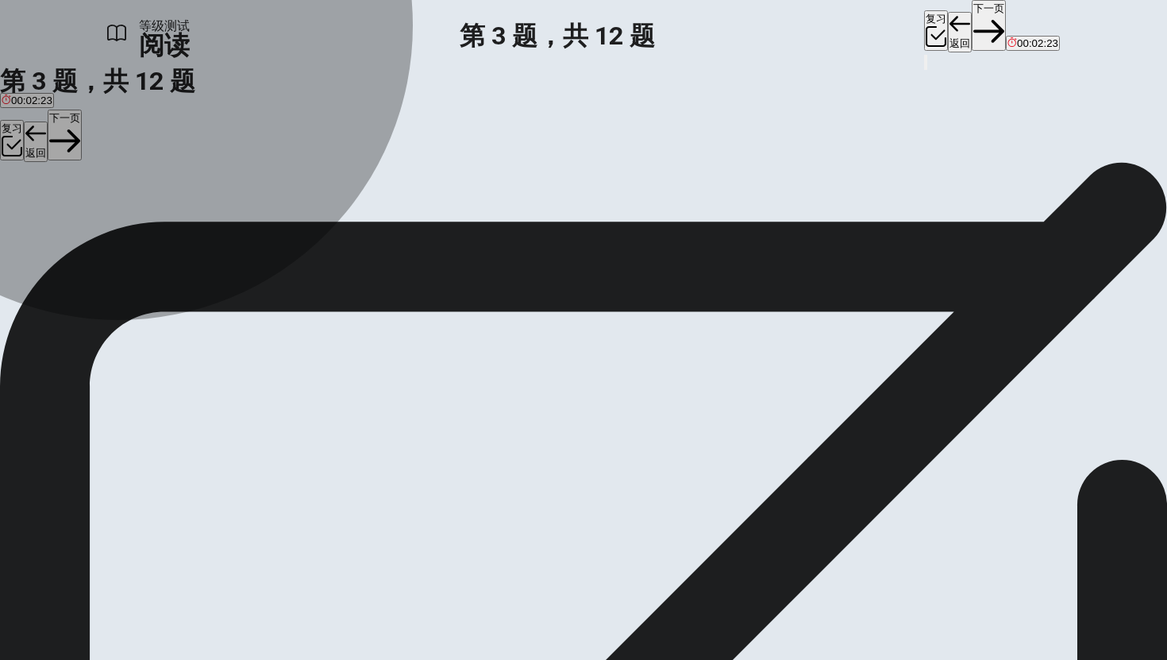
click at [26, 223] on button "A grow" at bounding box center [13, 213] width 26 height 27
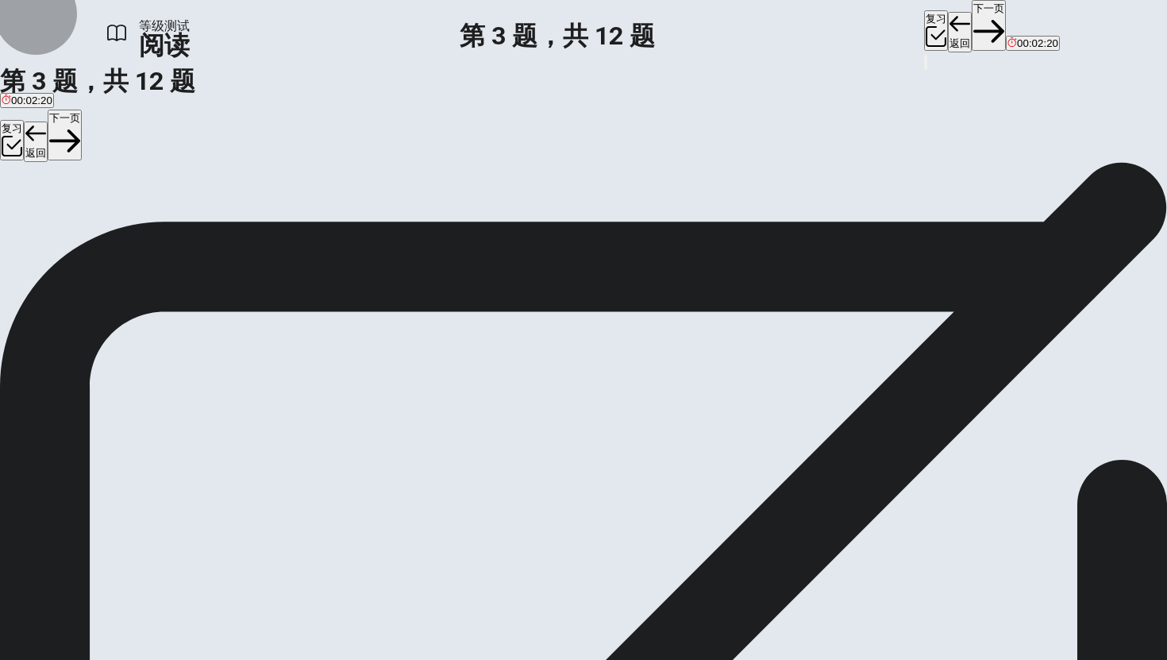
click at [948, 25] on button "返回" at bounding box center [960, 32] width 24 height 40
click at [952, 24] on button "下一页" at bounding box center [989, 25] width 34 height 51
click at [924, 24] on div "复习 返回 下一页 00:02:16" at bounding box center [992, 26] width 136 height 52
click at [952, 24] on button "下一页" at bounding box center [989, 25] width 34 height 51
click at [952, 25] on button "下一页" at bounding box center [989, 25] width 34 height 51
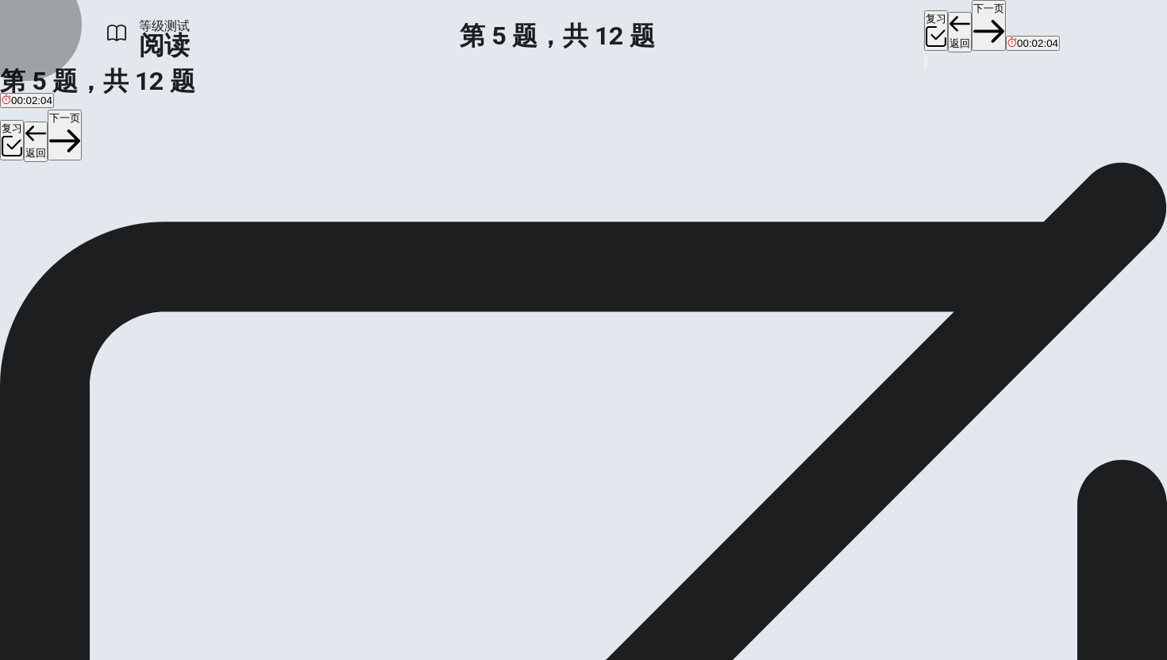
click at [952, 36] on button "下一页" at bounding box center [989, 25] width 34 height 51
click at [952, 28] on button "下一页" at bounding box center [989, 25] width 34 height 51
click at [952, 27] on button "下一页" at bounding box center [989, 25] width 34 height 51
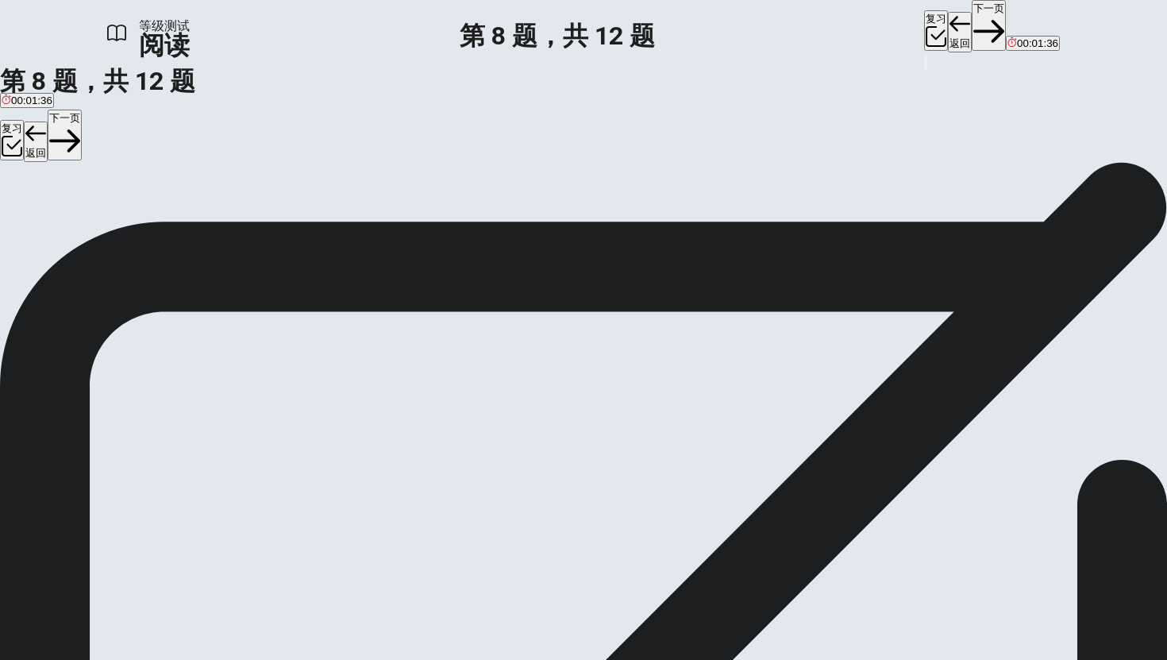
click at [952, 29] on button "下一页" at bounding box center [989, 25] width 34 height 51
click at [952, 33] on button "下一页" at bounding box center [989, 25] width 34 height 51
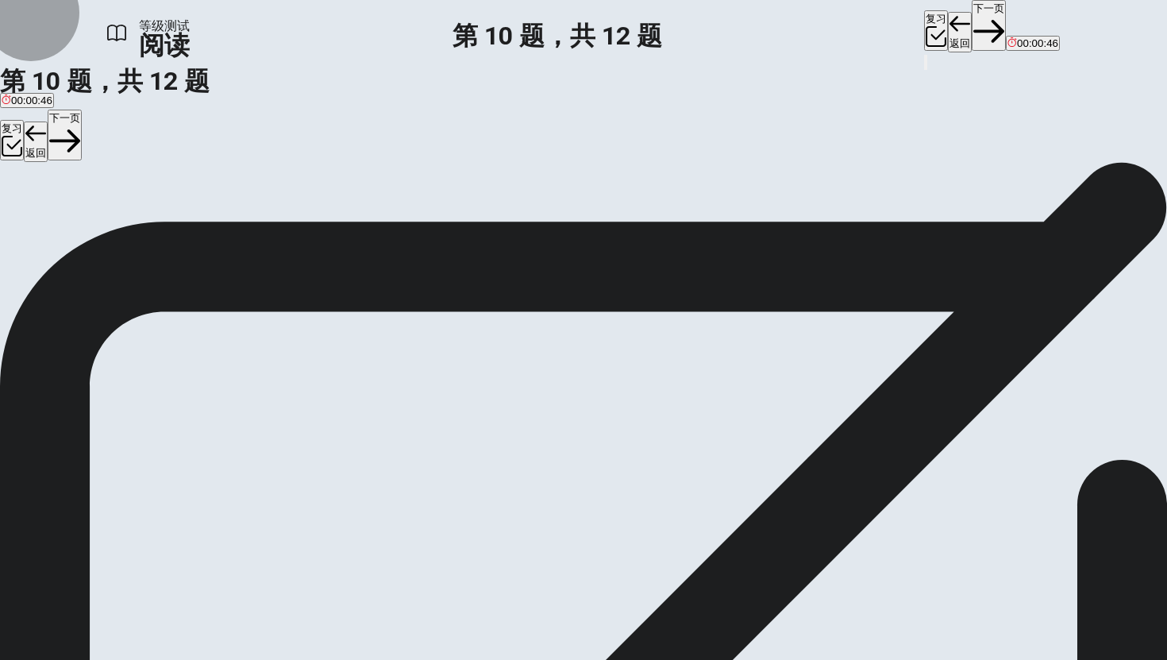
click at [952, 24] on button "下一页" at bounding box center [989, 25] width 34 height 51
click at [952, 31] on button "下一页" at bounding box center [989, 25] width 34 height 51
click at [952, 34] on button "下一页" at bounding box center [989, 25] width 34 height 51
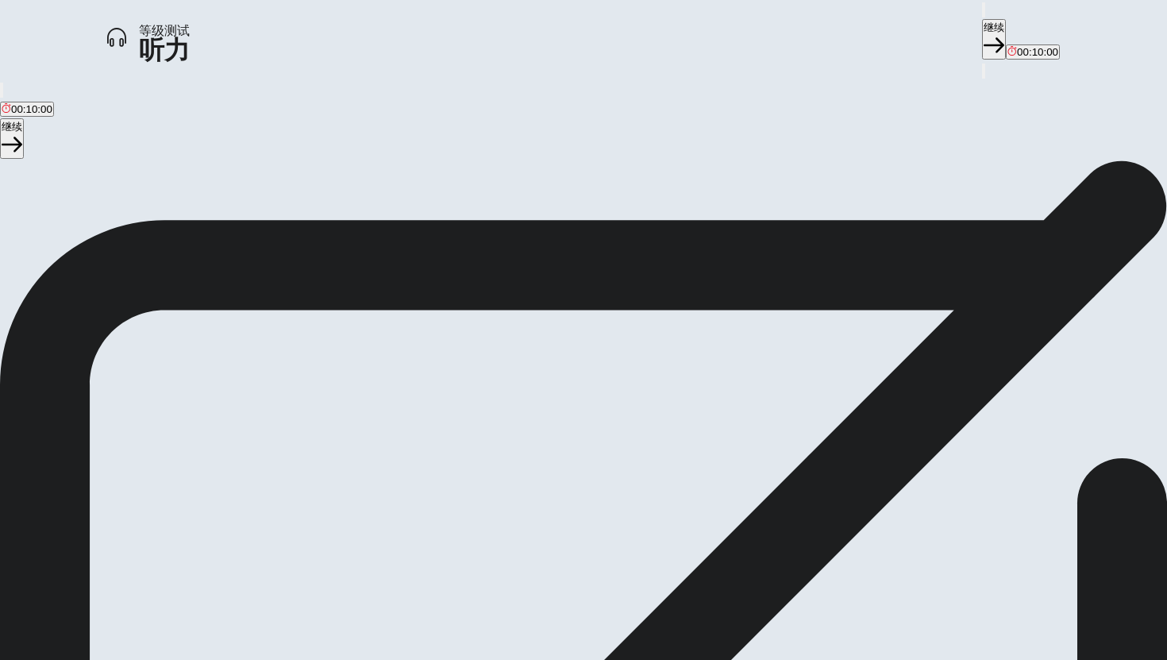
click at [252, 256] on icon at bounding box center [242, 246] width 19 height 19
click at [952, 37] on button "继续" at bounding box center [994, 39] width 24 height 40
click at [133, 389] on button "button" at bounding box center [85, 436] width 95 height 95
click at [952, 25] on button "继续" at bounding box center [994, 39] width 24 height 40
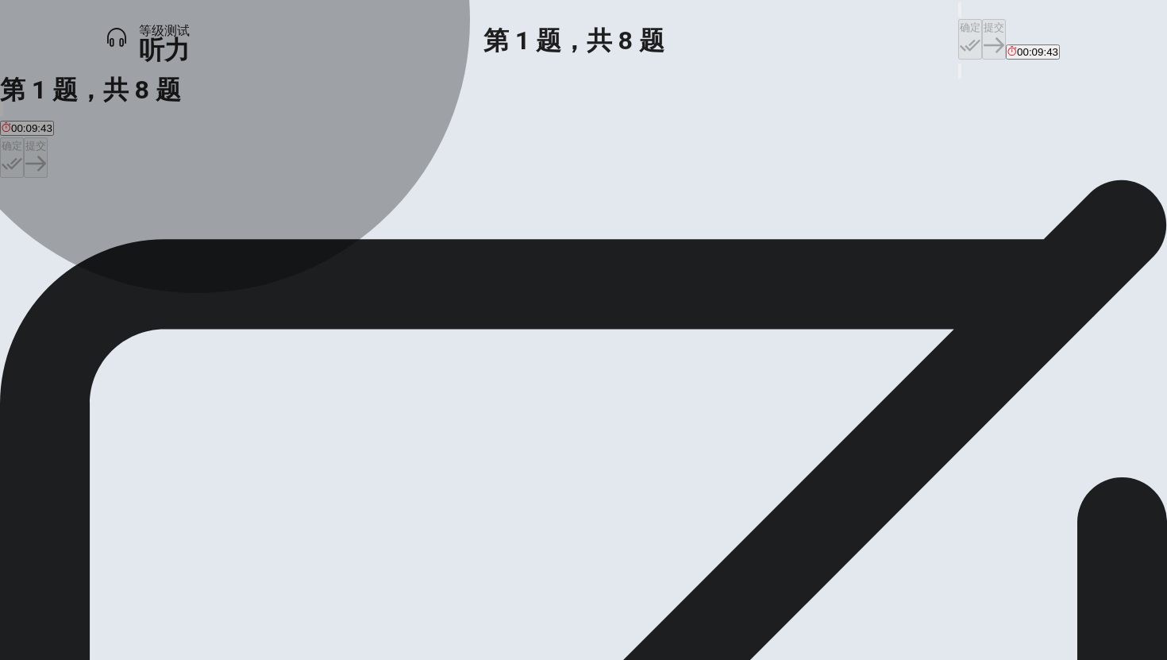
click at [665, 243] on span "A play in which [PERSON_NAME] performed" at bounding box center [770, 237] width 211 height 12
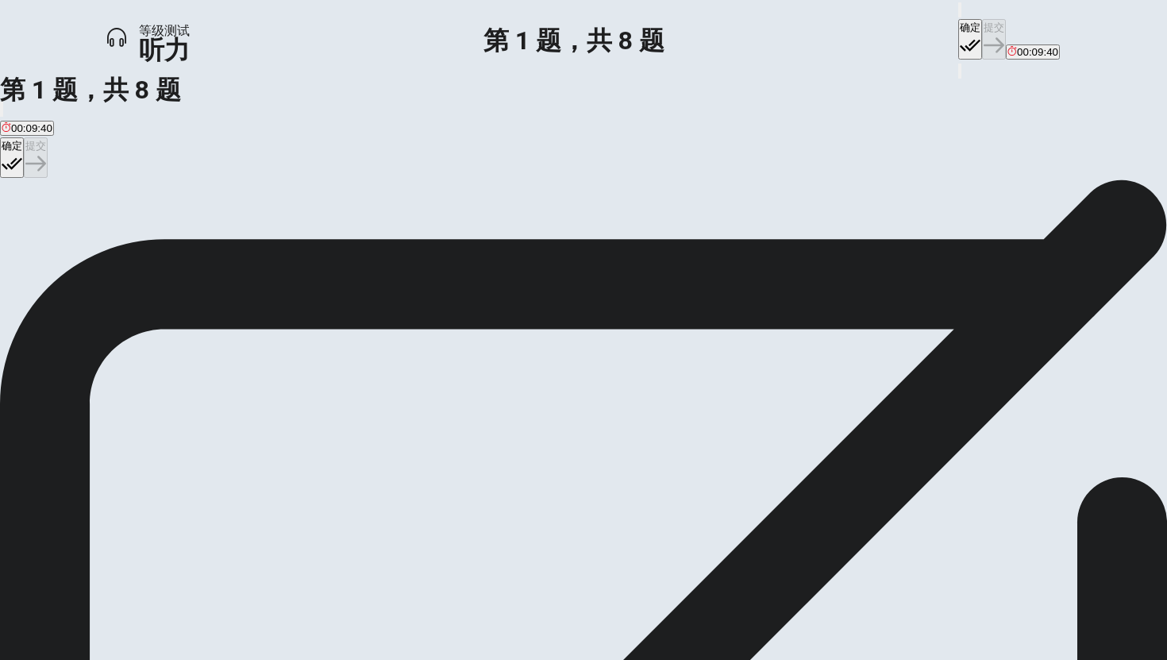
click at [952, 32] on button "确定" at bounding box center [970, 39] width 24 height 40
click at [815, 196] on div "question 1 What event has the professor attended? A A play in which all of his …" at bounding box center [583, 212] width 1167 height 67
click at [952, 31] on button "提交" at bounding box center [994, 39] width 24 height 40
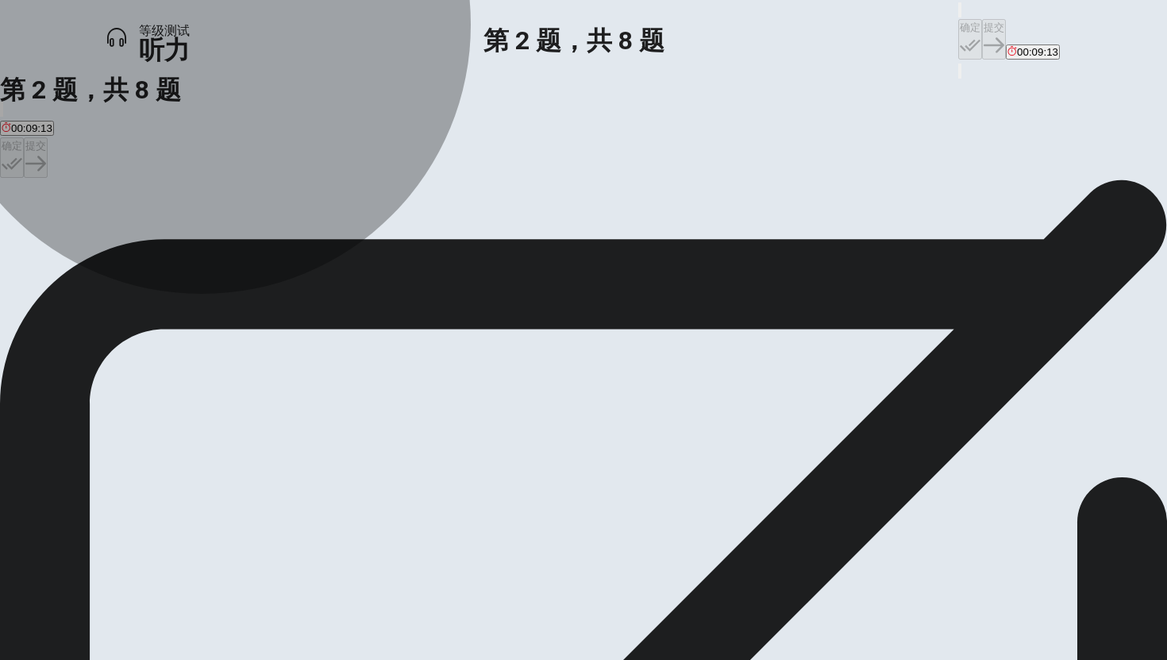
click at [420, 243] on span "Job security and passion should be balanced" at bounding box center [314, 237] width 211 height 12
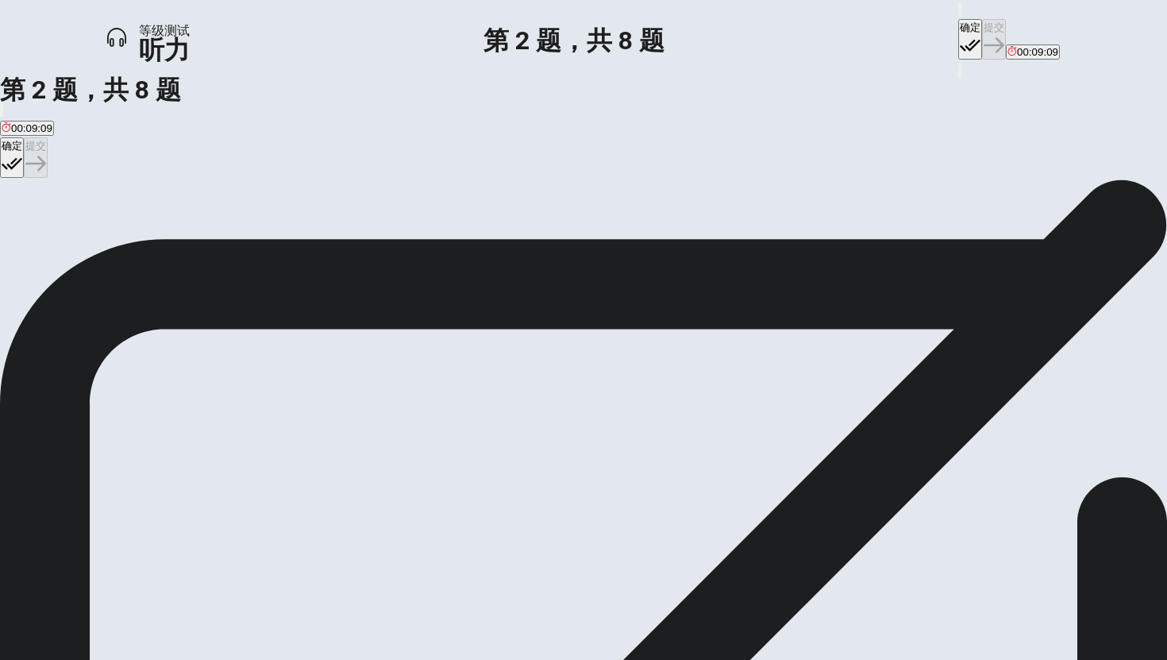
click at [952, 35] on icon "button" at bounding box center [970, 45] width 21 height 21
click at [952, 26] on button "提交" at bounding box center [994, 39] width 24 height 40
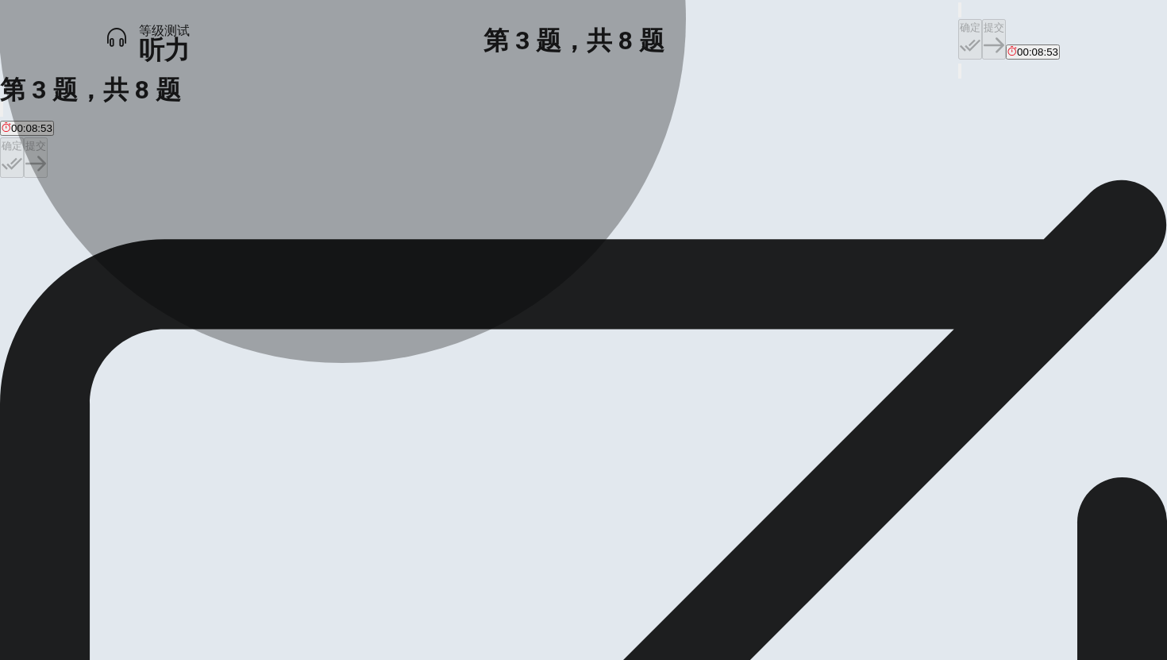
click at [692, 243] on span "That she takes singing classes and participates in contests" at bounding box center [617, 237] width 275 height 12
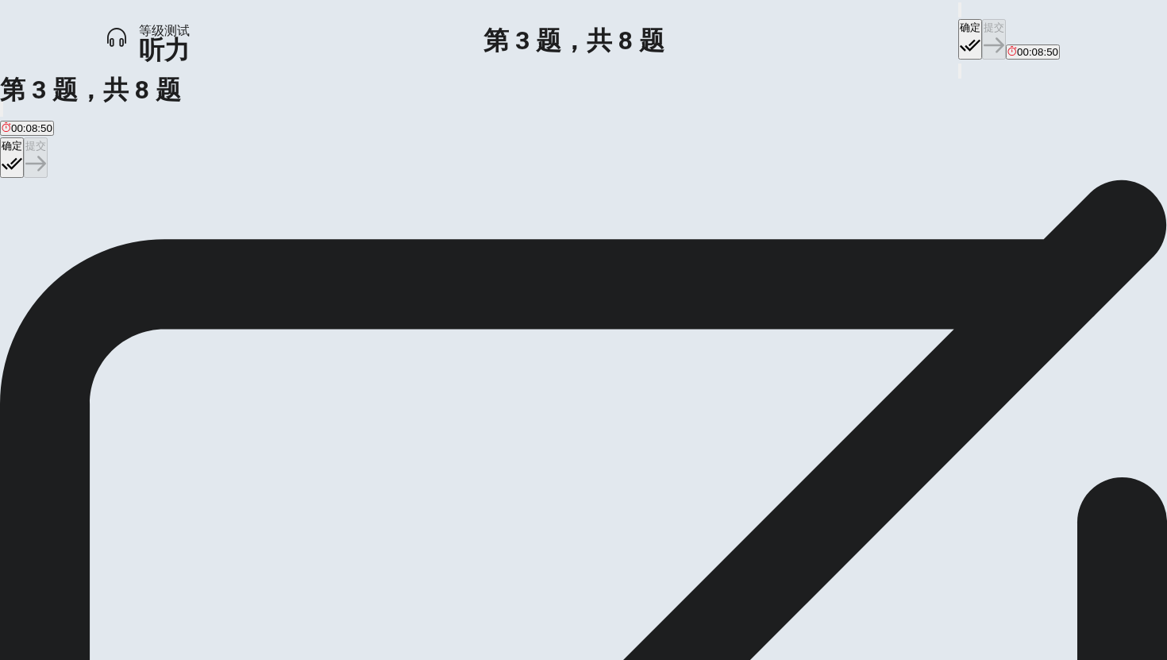
click at [952, 34] on button "确定" at bounding box center [970, 39] width 24 height 40
click at [952, 30] on button "提交" at bounding box center [994, 39] width 24 height 40
click at [186, 243] on span "It has distracted her from her real goals" at bounding box center [94, 237] width 184 height 12
click at [952, 35] on icon "button" at bounding box center [970, 45] width 21 height 21
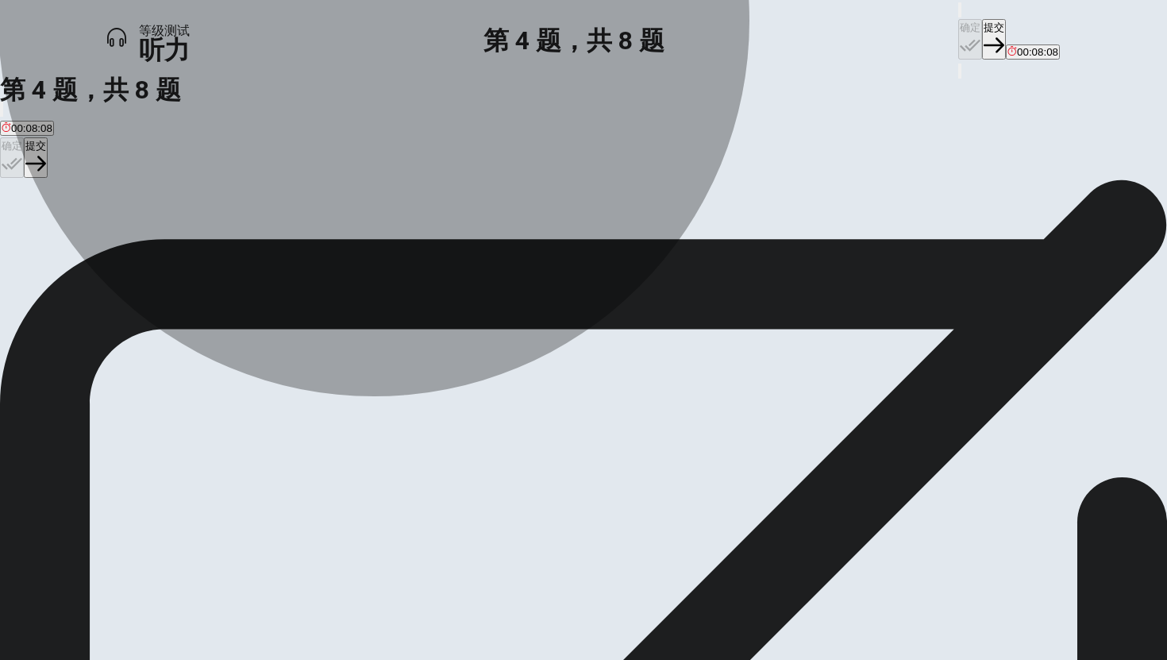
click at [691, 243] on span "It has given her new ideas about how to strengthen her singing" at bounding box center [544, 237] width 294 height 12
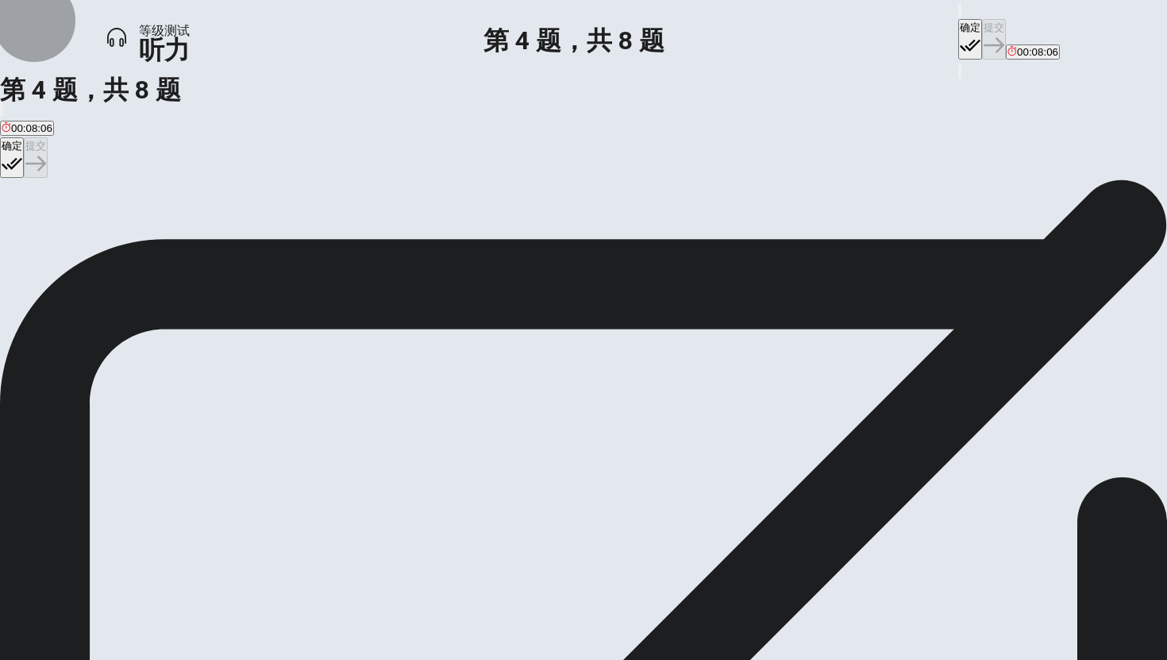
click at [952, 32] on button "确定" at bounding box center [970, 39] width 24 height 40
click at [952, 29] on button "提交" at bounding box center [994, 39] width 24 height 40
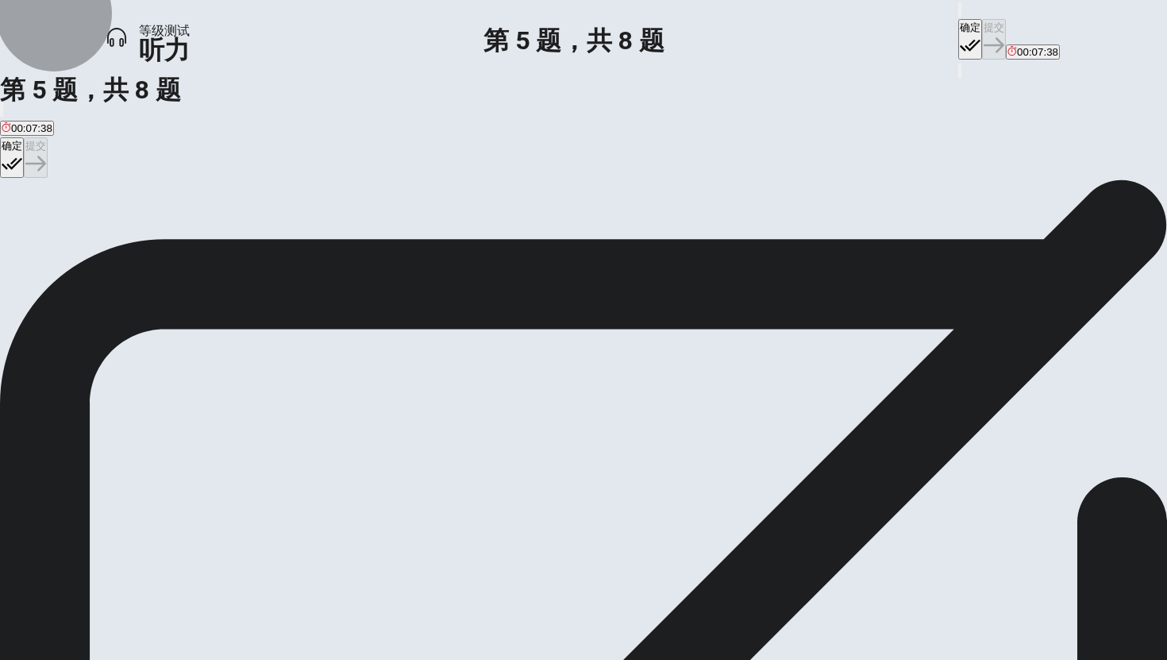
click at [952, 25] on button "确定" at bounding box center [970, 39] width 24 height 40
click at [952, 30] on button "提交" at bounding box center [994, 39] width 24 height 40
click at [952, 30] on div "确定 提交 00:07:36" at bounding box center [1009, 30] width 102 height 61
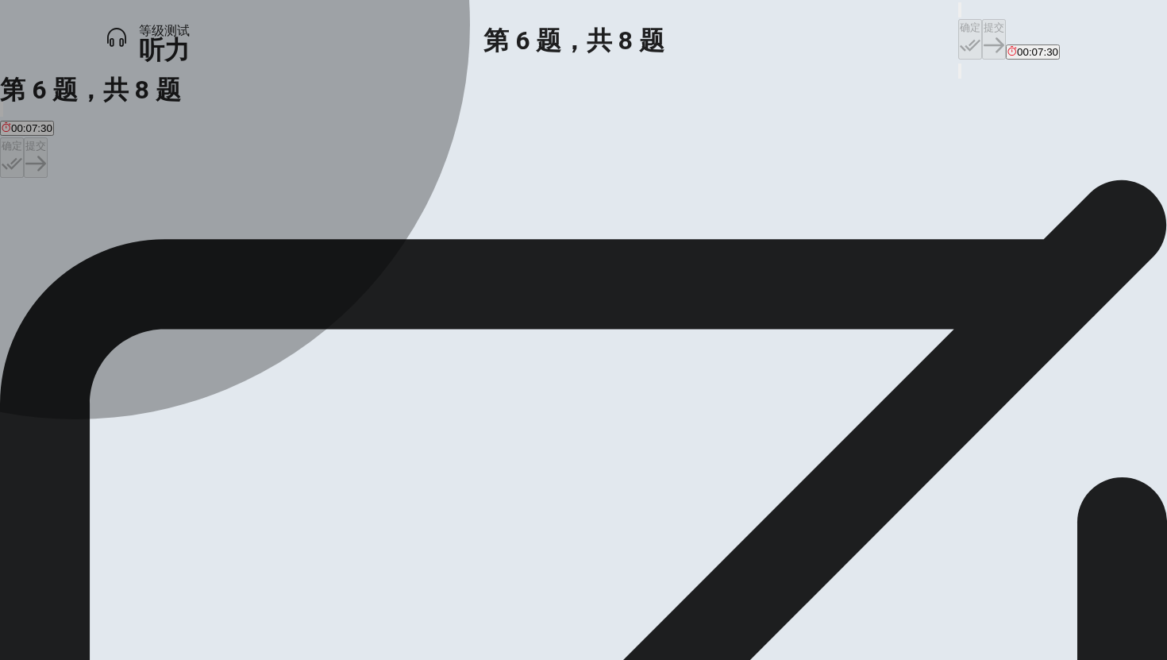
click at [104, 243] on span "Positively" at bounding box center [82, 237] width 44 height 12
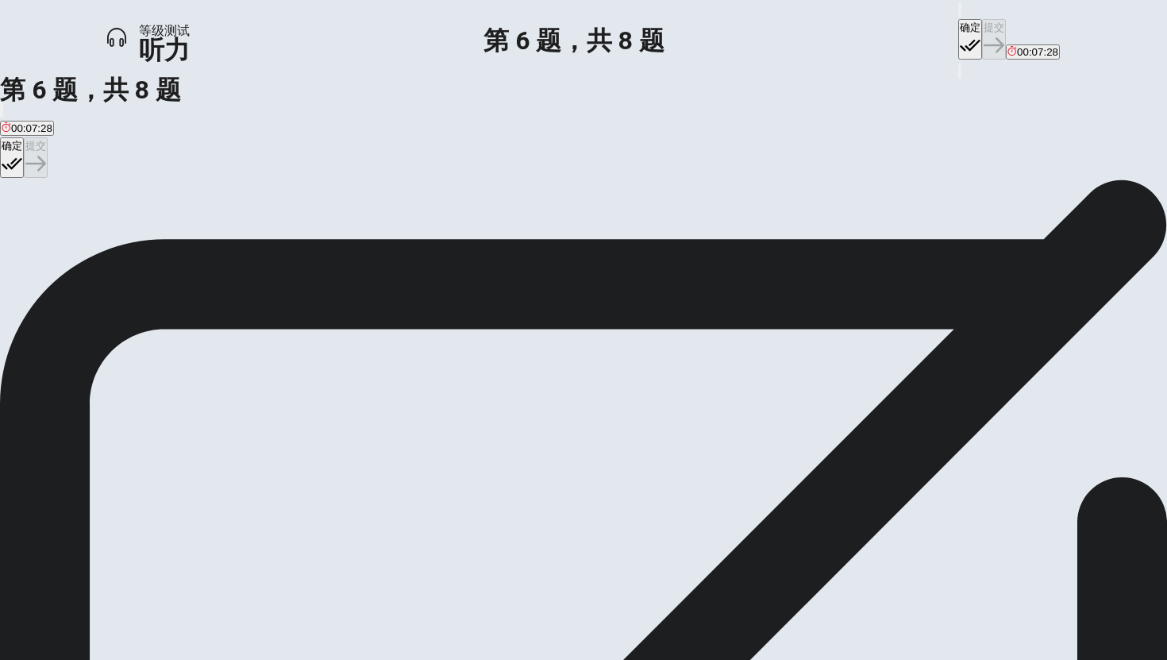
click at [952, 37] on button "确定" at bounding box center [970, 39] width 24 height 40
click at [952, 25] on button "提交" at bounding box center [994, 39] width 24 height 40
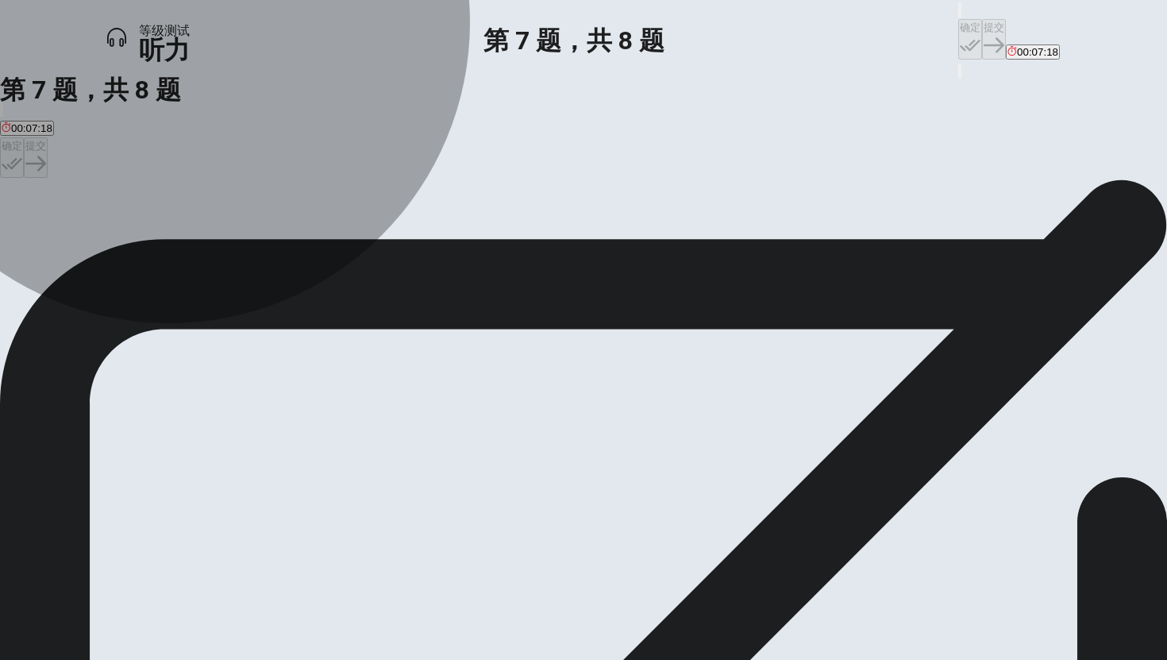
click at [424, 243] on span "Because she loves singing" at bounding box center [361, 237] width 125 height 12
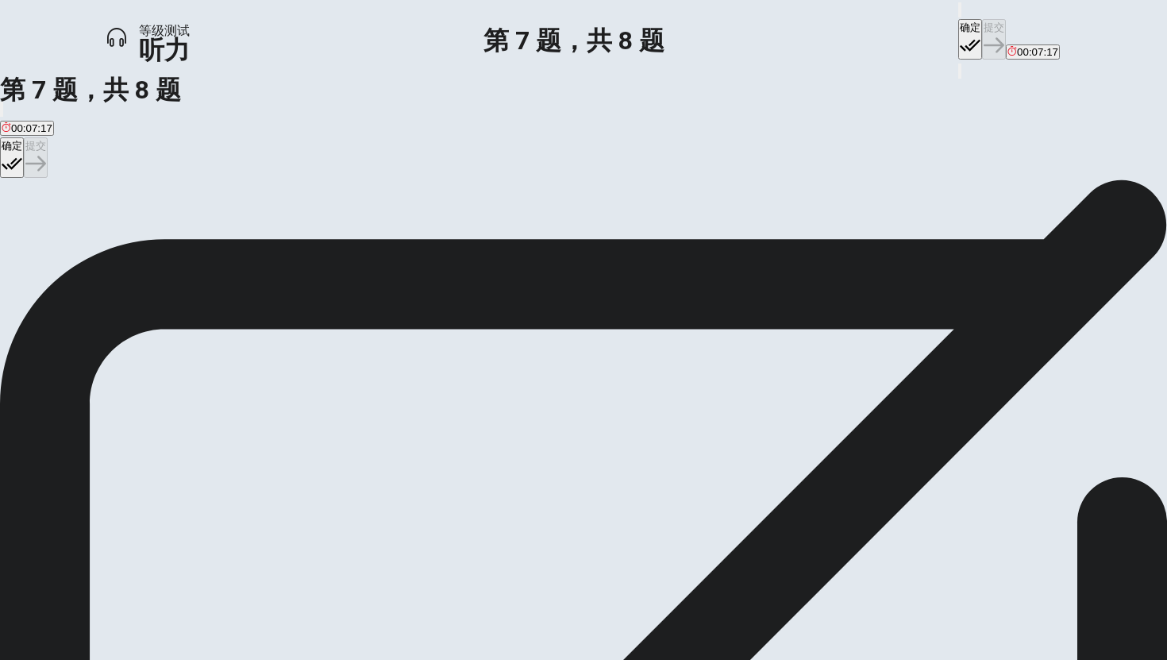
click at [952, 35] on icon "button" at bounding box center [970, 45] width 21 height 21
click at [952, 32] on button "提交" at bounding box center [994, 39] width 24 height 40
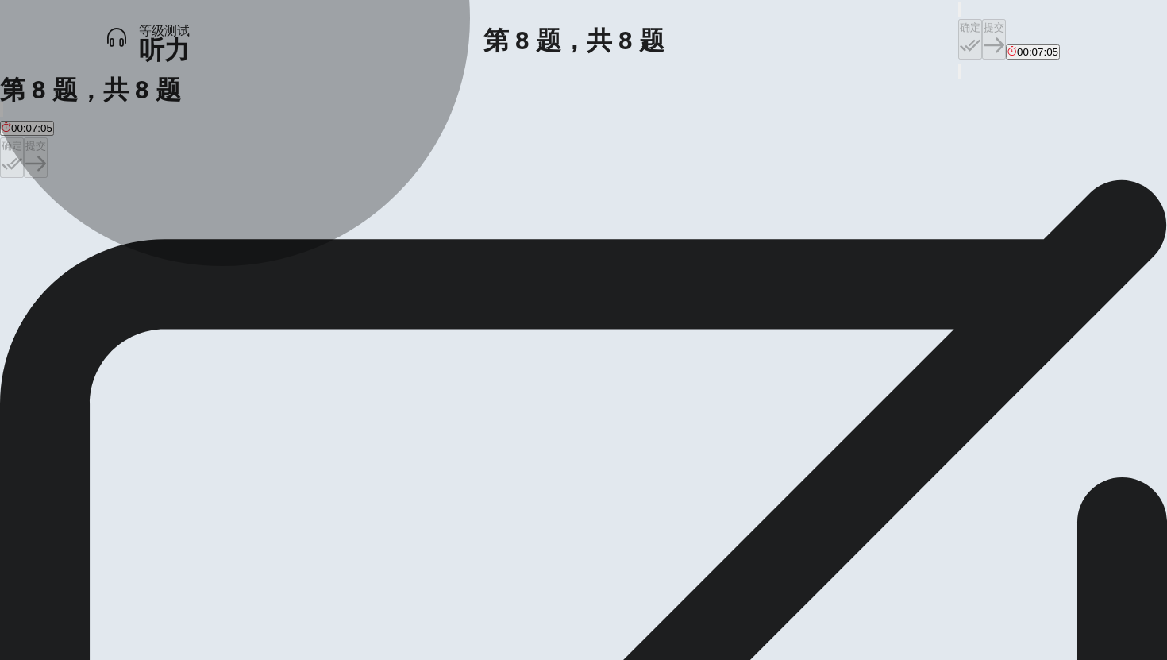
click at [392, 243] on span "She is concerned about job security" at bounding box center [309, 237] width 168 height 12
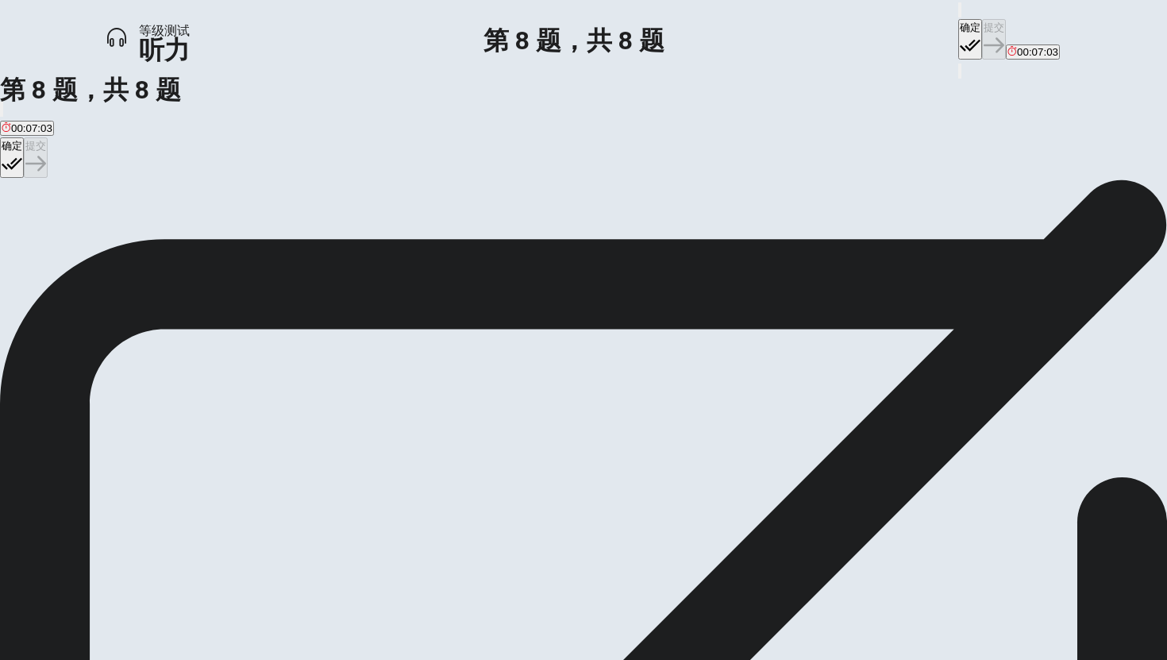
click at [952, 35] on button "确定" at bounding box center [970, 39] width 24 height 40
click at [952, 36] on button "提交" at bounding box center [994, 39] width 24 height 40
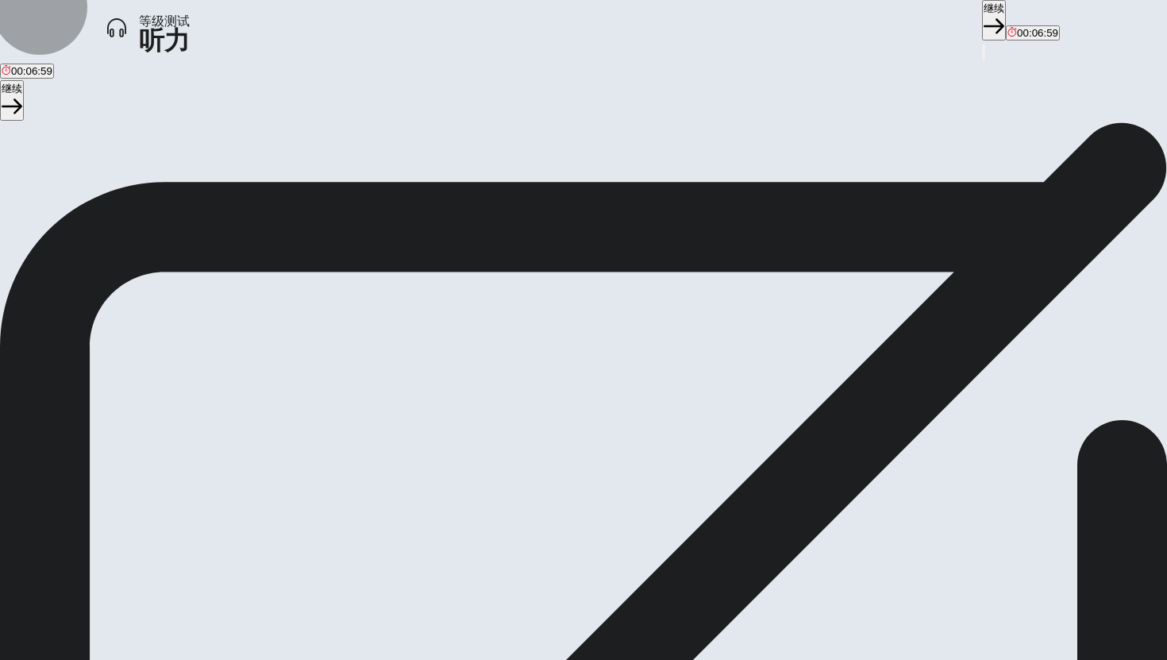
click at [952, 18] on button "继续" at bounding box center [994, 20] width 24 height 40
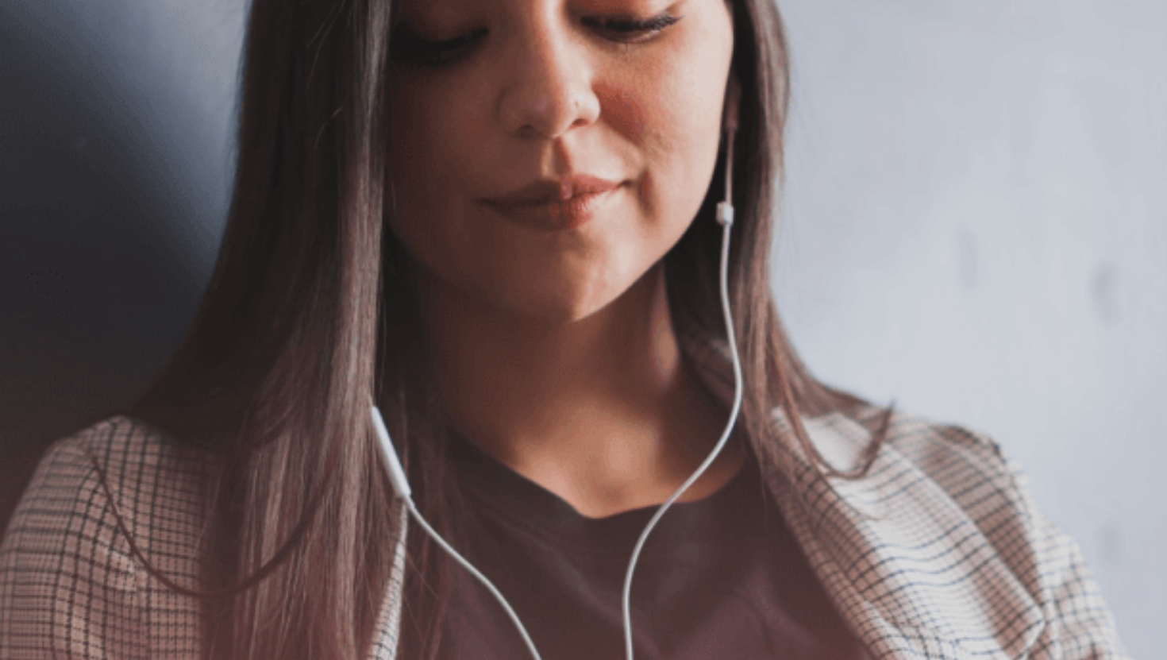
scroll to position [198, 0]
click at [952, 17] on button "button" at bounding box center [1037, 9] width 3 height 15
click at [952, 33] on button "继续" at bounding box center [1048, 39] width 24 height 40
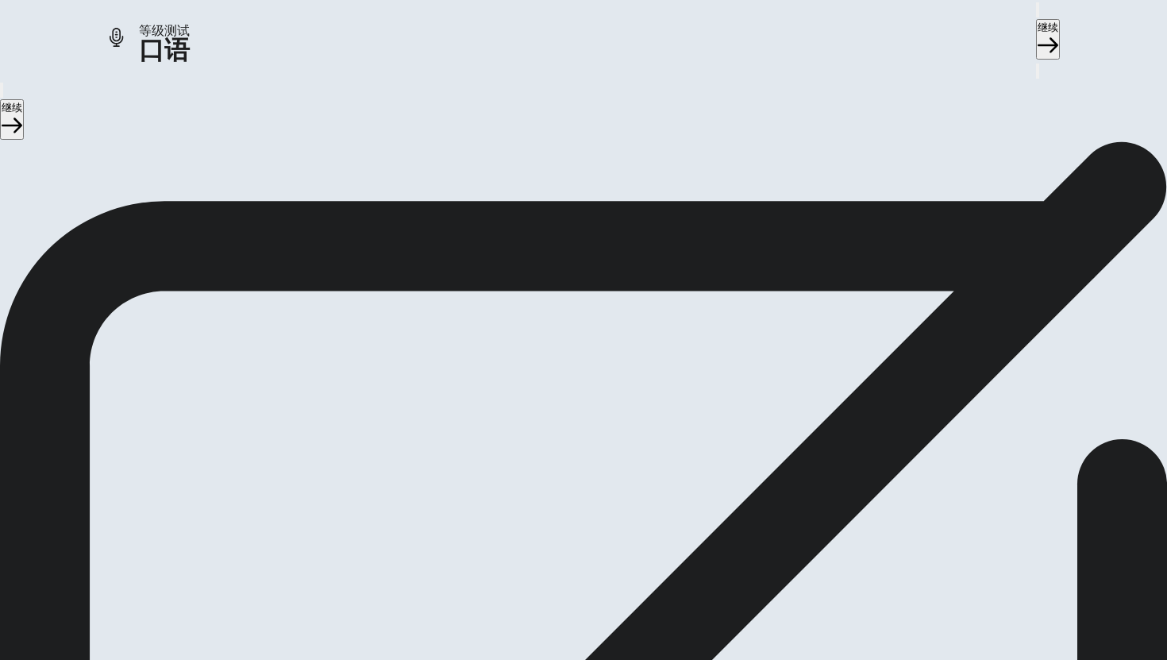
click at [594, 178] on icon at bounding box center [577, 154] width 34 height 48
click at [564, 197] on icon "Play Audio" at bounding box center [564, 197] width 0 height 0
click at [942, 202] on div "00:00:15" at bounding box center [583, 130] width 1167 height 144
click at [594, 178] on icon at bounding box center [577, 154] width 34 height 48
click at [561, 197] on icon "Record Again" at bounding box center [561, 197] width 0 height 0
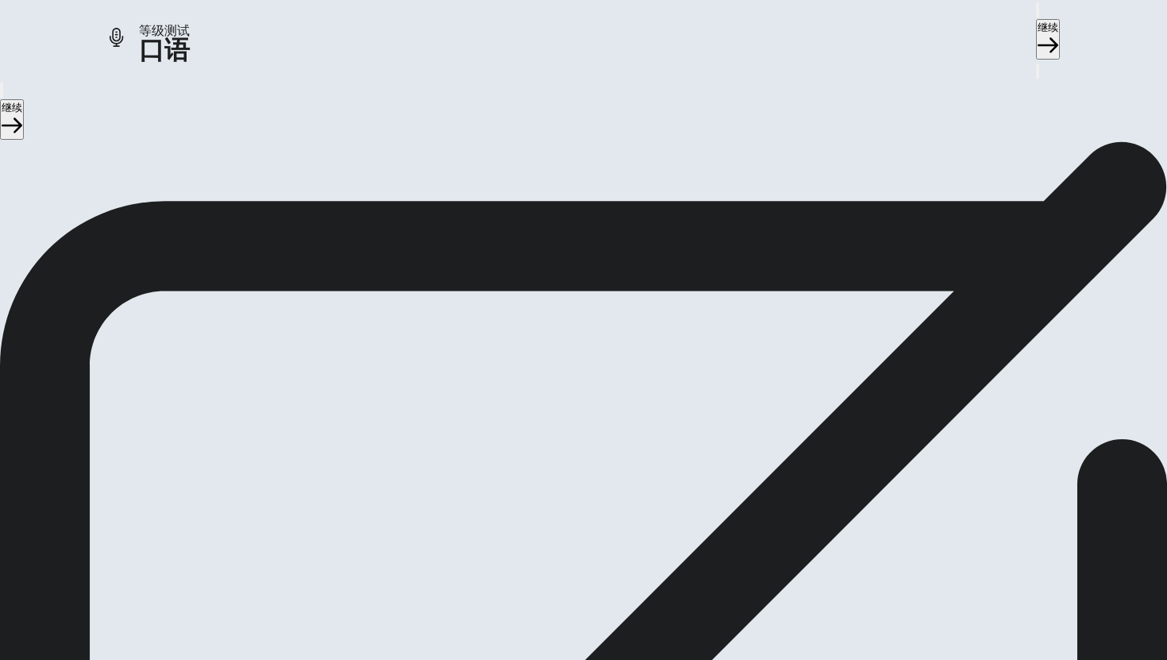
click at [607, 233] on icon at bounding box center [584, 256] width 48 height 48
click at [566, 201] on button "Play Audio" at bounding box center [564, 193] width 3 height 15
click at [952, 29] on button "继续" at bounding box center [1048, 39] width 24 height 40
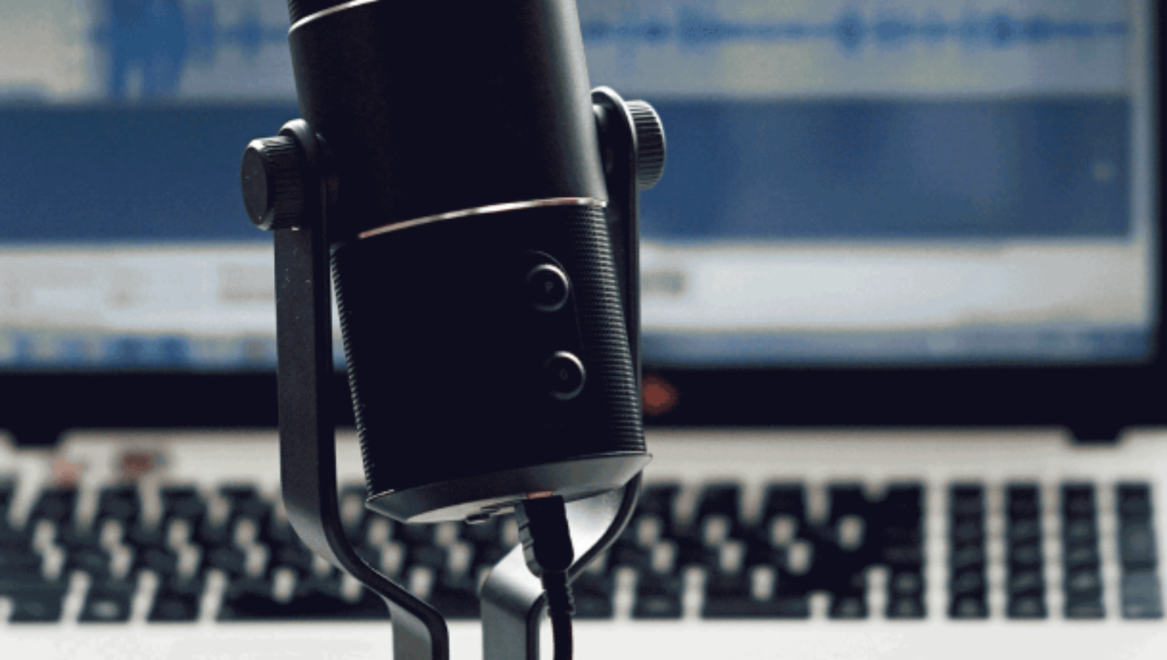
click at [952, 40] on button "继续" at bounding box center [1048, 39] width 24 height 40
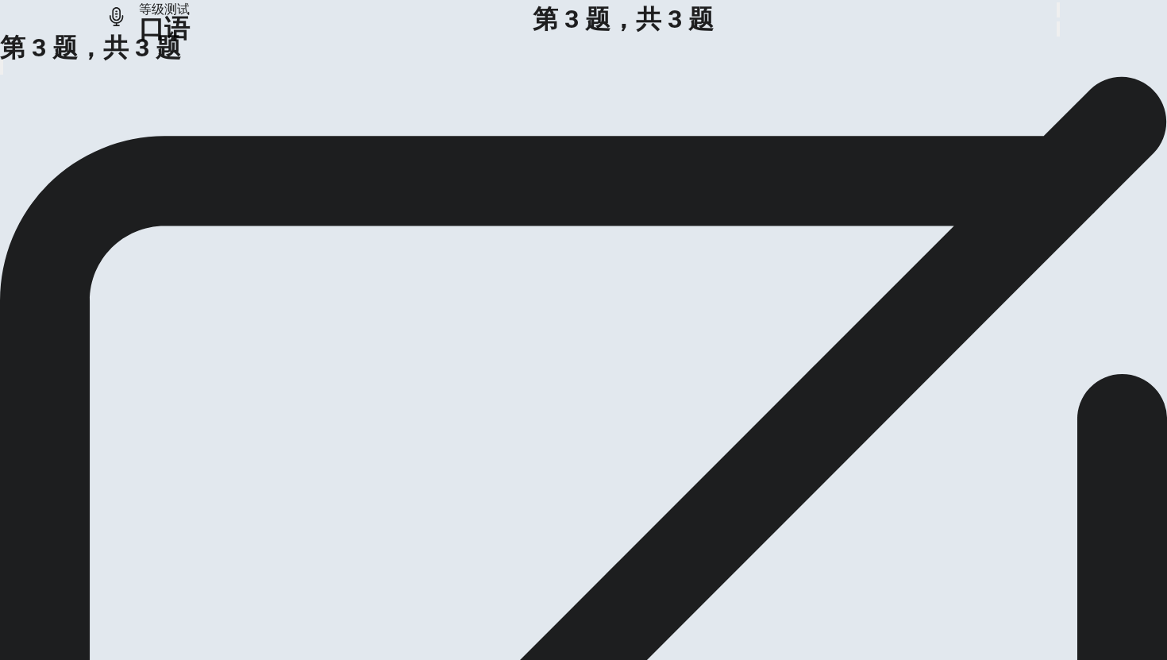
scroll to position [0, 0]
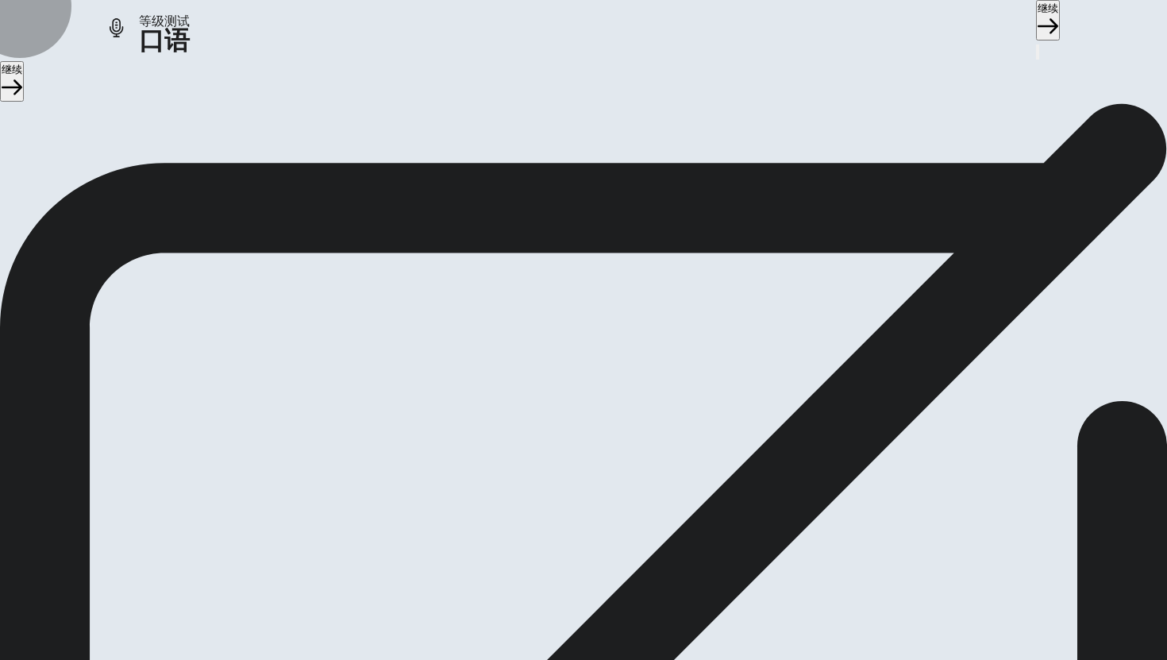
click at [952, 17] on button "继续" at bounding box center [1048, 20] width 24 height 40
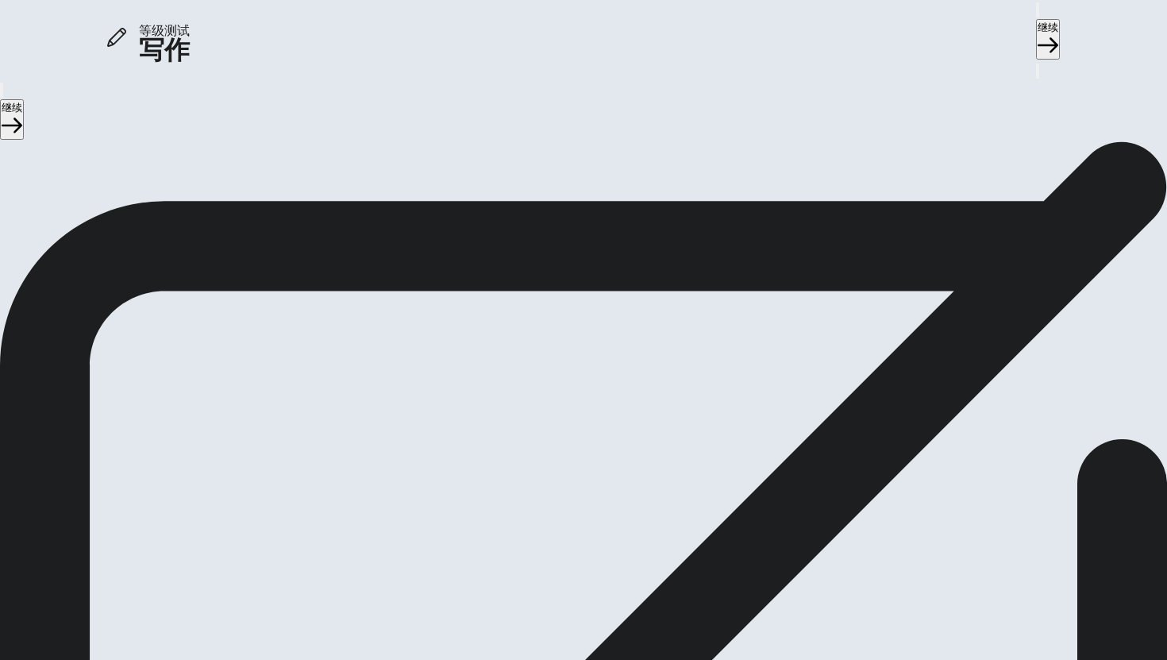
click at [952, 33] on button "继续" at bounding box center [1048, 39] width 24 height 40
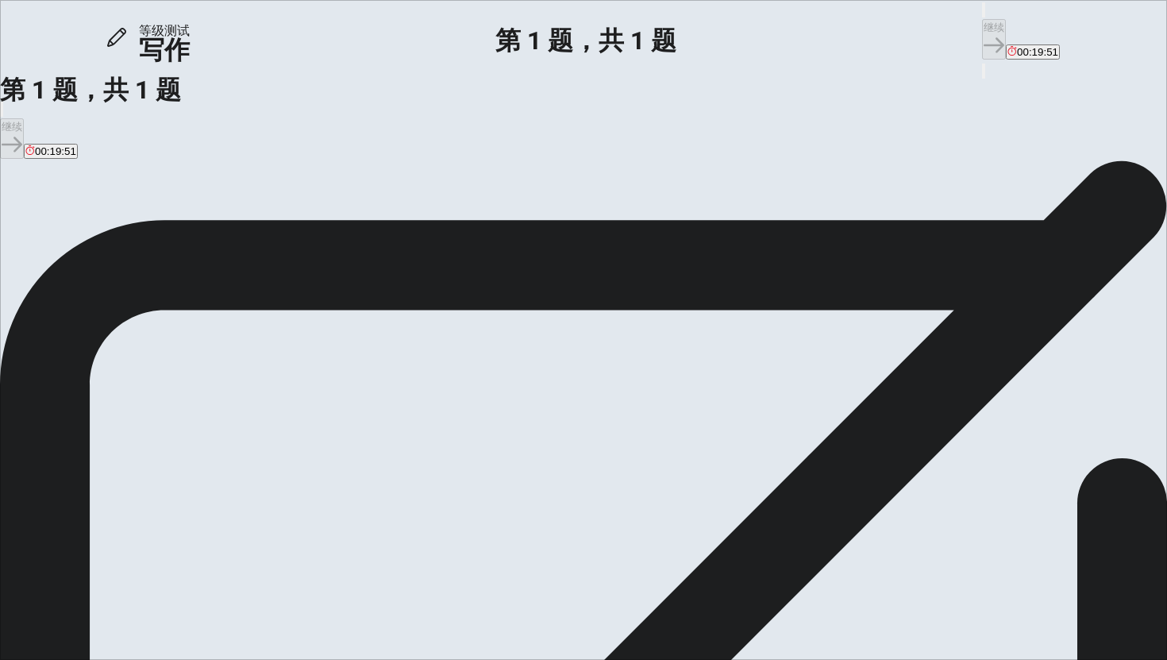
scroll to position [25, 0]
drag, startPoint x: 322, startPoint y: 441, endPoint x: 363, endPoint y: 442, distance: 41.3
click at [363, 247] on span "Should schools organize more cultural exchange programs for students?" at bounding box center [226, 239] width 403 height 15
drag, startPoint x: 345, startPoint y: 441, endPoint x: 371, endPoint y: 441, distance: 25.4
click at [349, 247] on span "Should schools organize more cultural exchange programs for students?" at bounding box center [226, 239] width 403 height 15
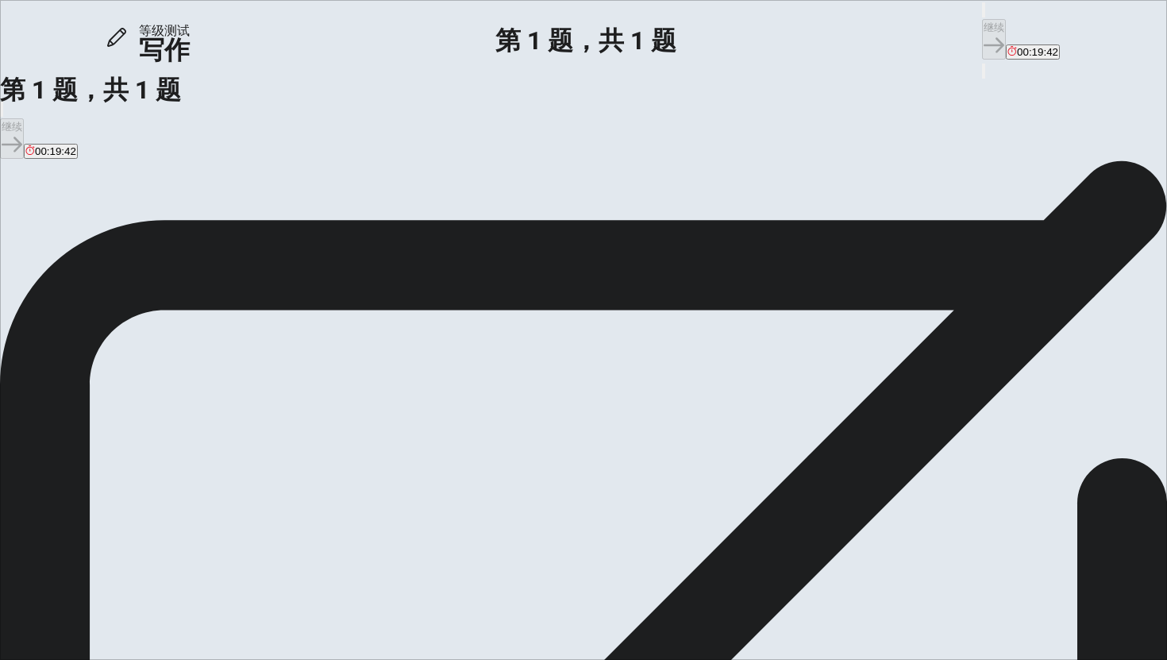
click at [129, 316] on textarea at bounding box center [64, 487] width 129 height 439
type textarea "ㄎ"
type textarea "d"
type textarea "y"
type textarea "i"
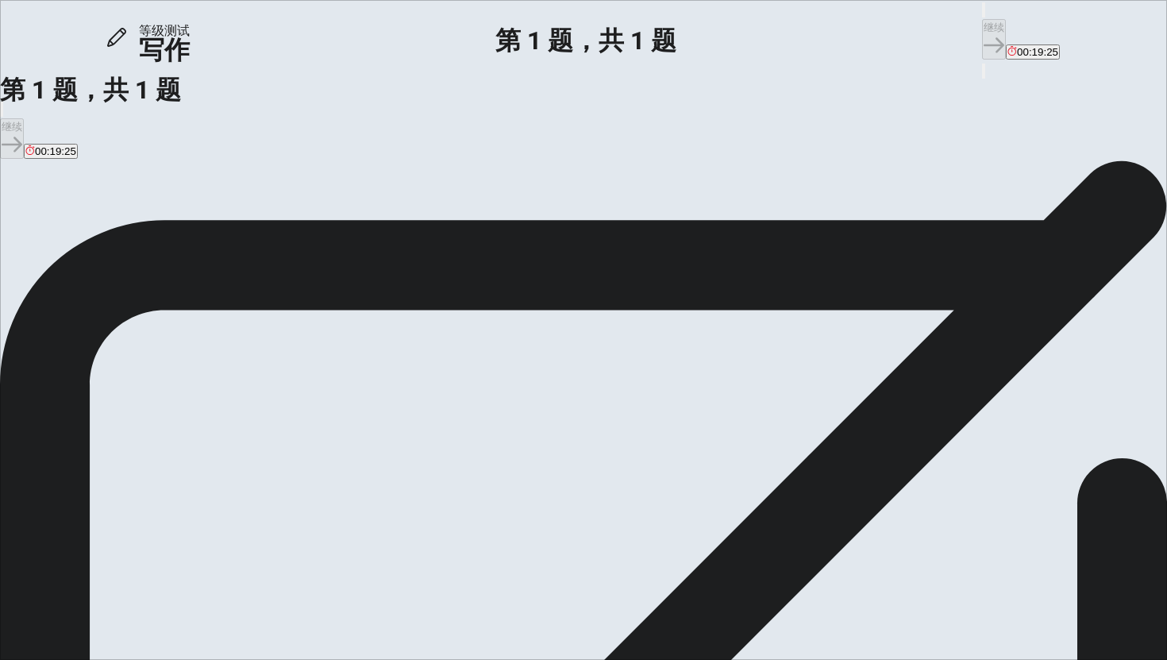
type textarea "r"
type textarea "i"
type textarea "I'm [DOMAIN_NAME]'s a good activty...we can know traditionals of each countries…"
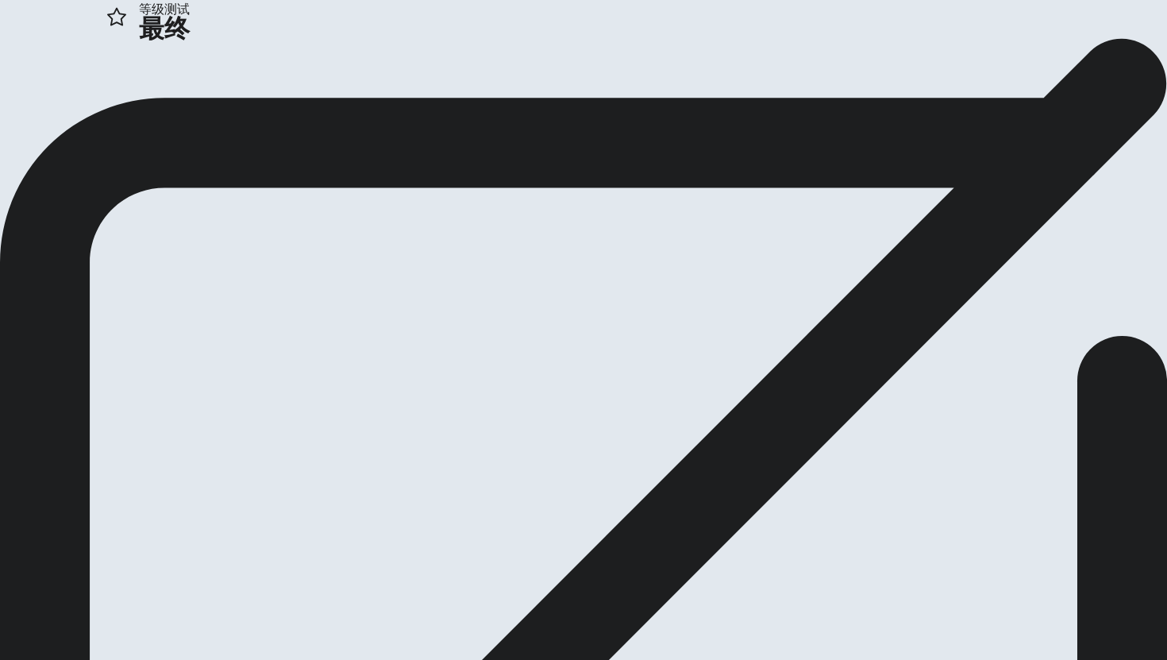
scroll to position [0, 0]
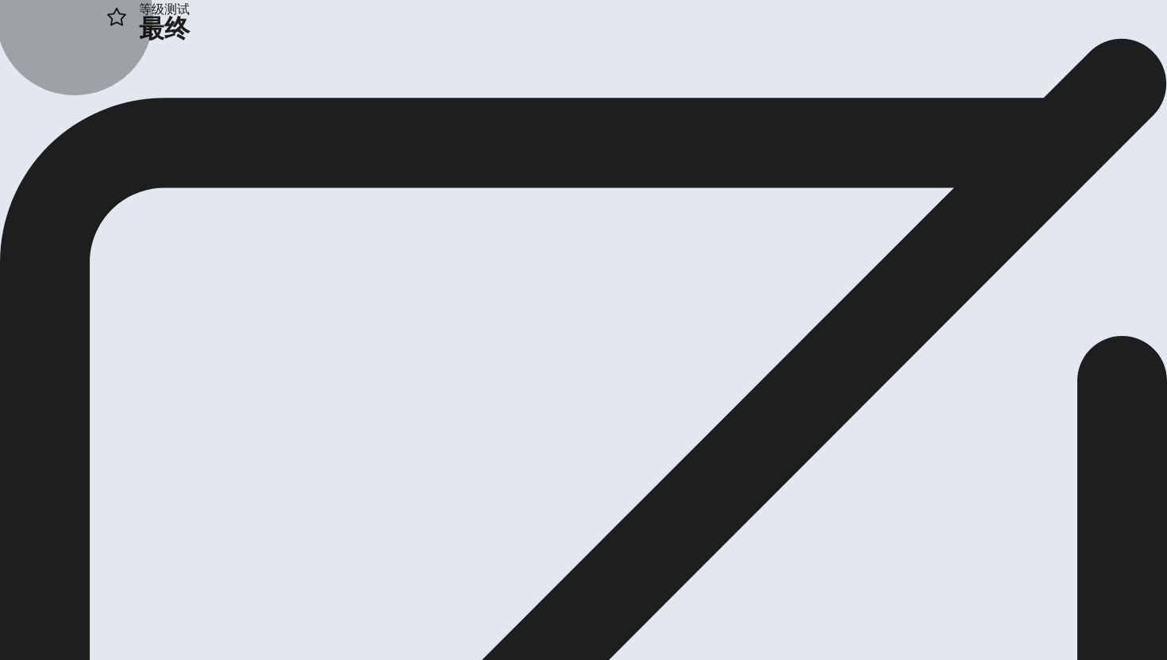
click at [44, 129] on icon "button" at bounding box center [37, 124] width 16 height 10
